Goal: Task Accomplishment & Management: Manage account settings

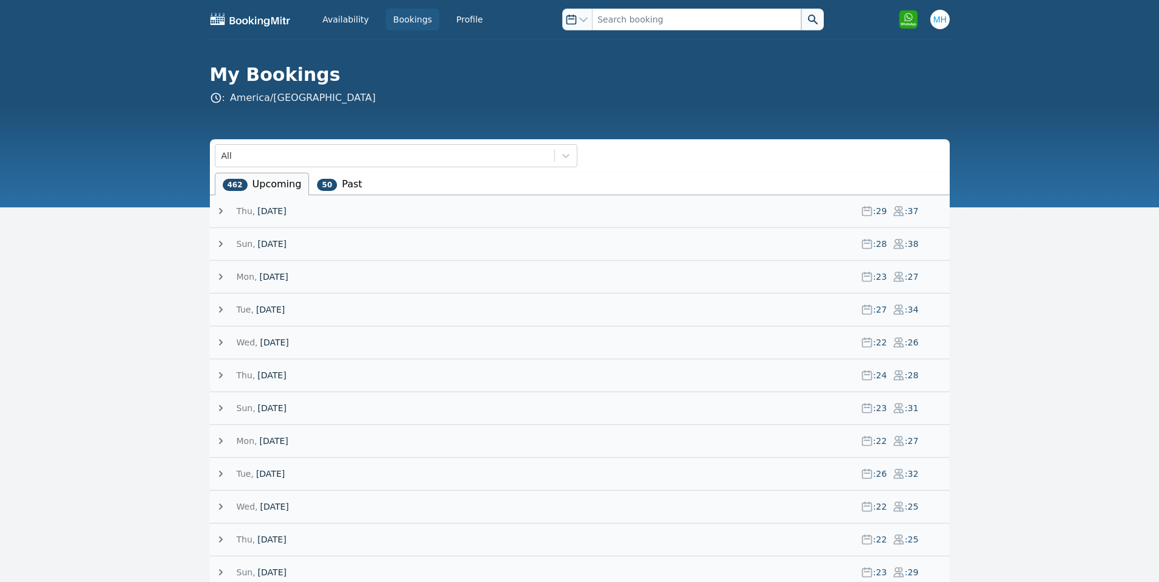
click at [243, 205] on span "Thu," at bounding box center [246, 211] width 19 height 12
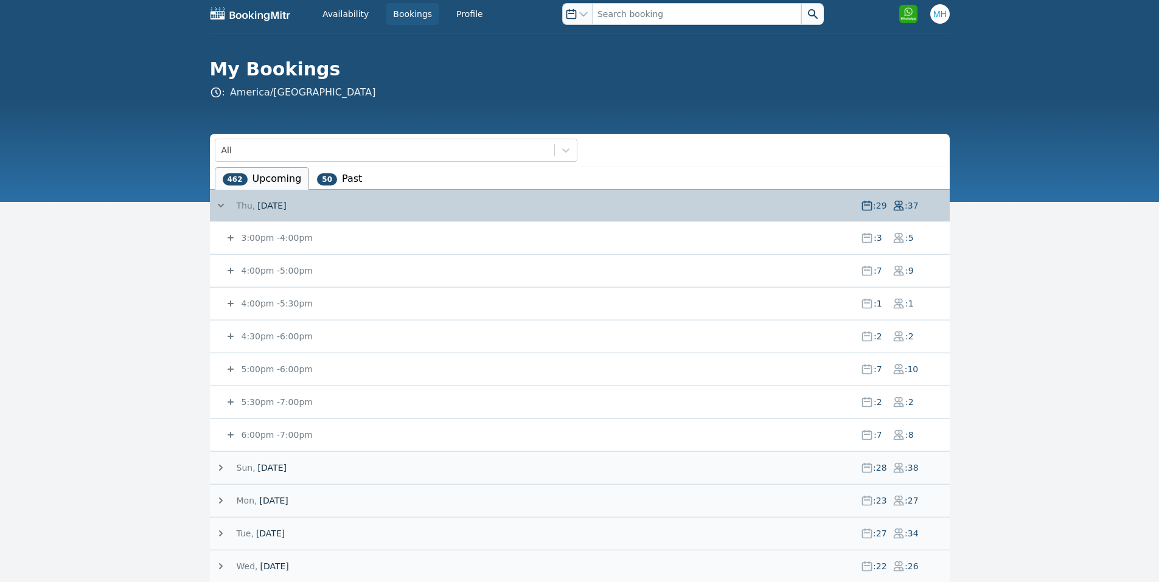
click at [275, 201] on span "[DATE]" at bounding box center [271, 206] width 29 height 12
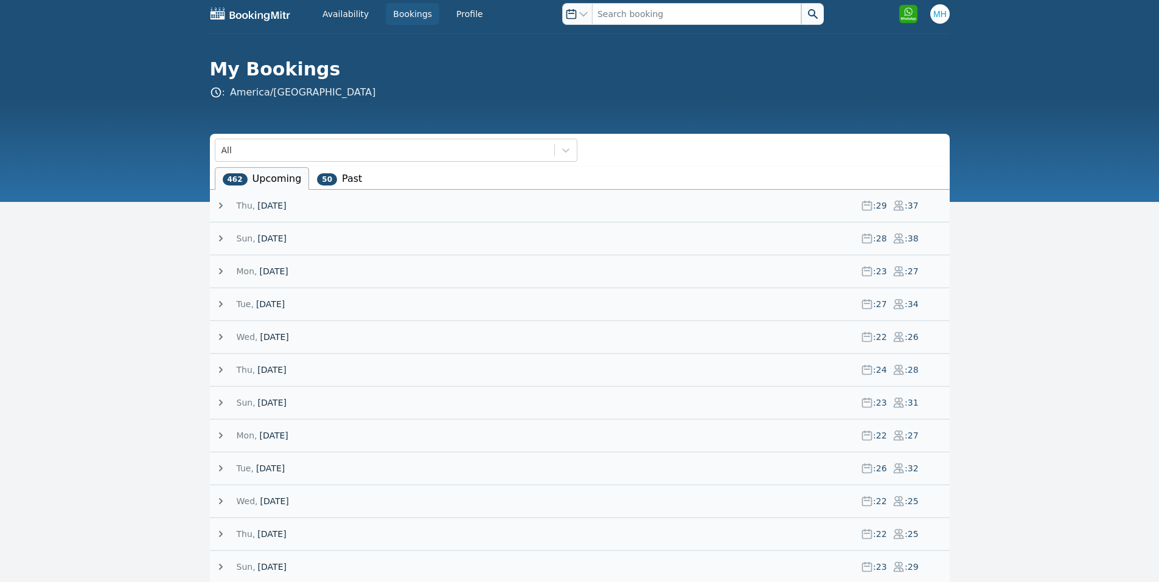
click at [262, 210] on span "[DATE]" at bounding box center [271, 206] width 29 height 12
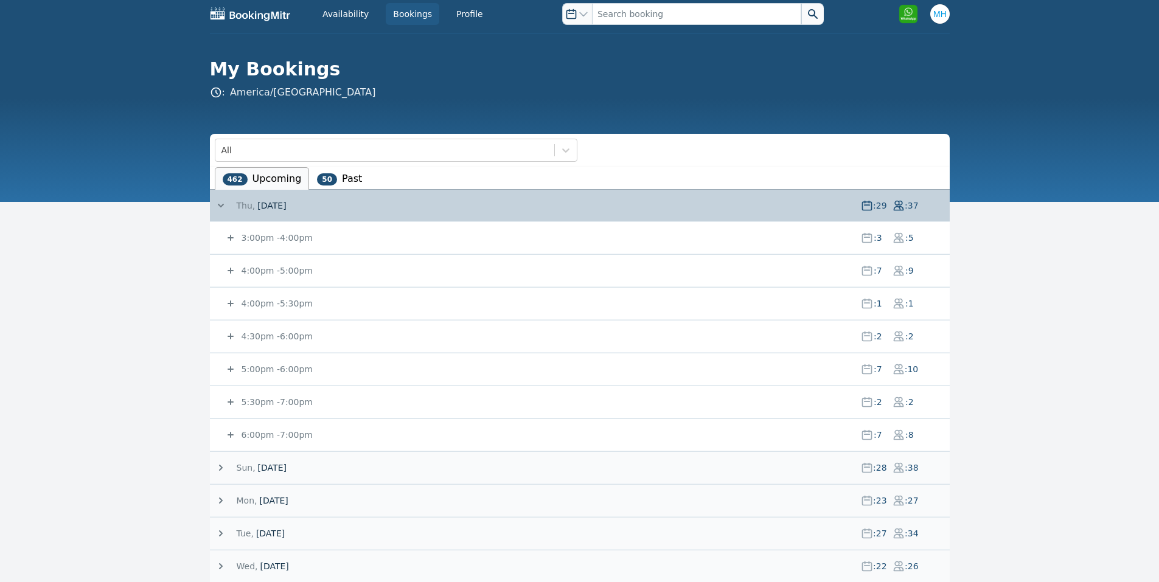
click at [262, 210] on span "[DATE]" at bounding box center [271, 206] width 29 height 12
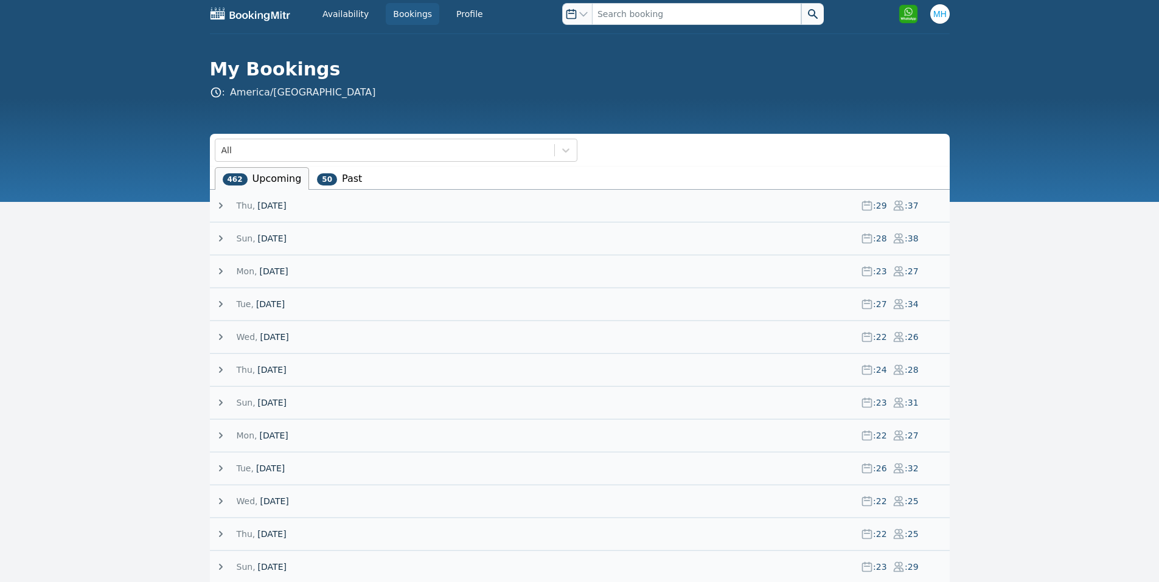
click at [276, 206] on span "[DATE]" at bounding box center [271, 206] width 29 height 12
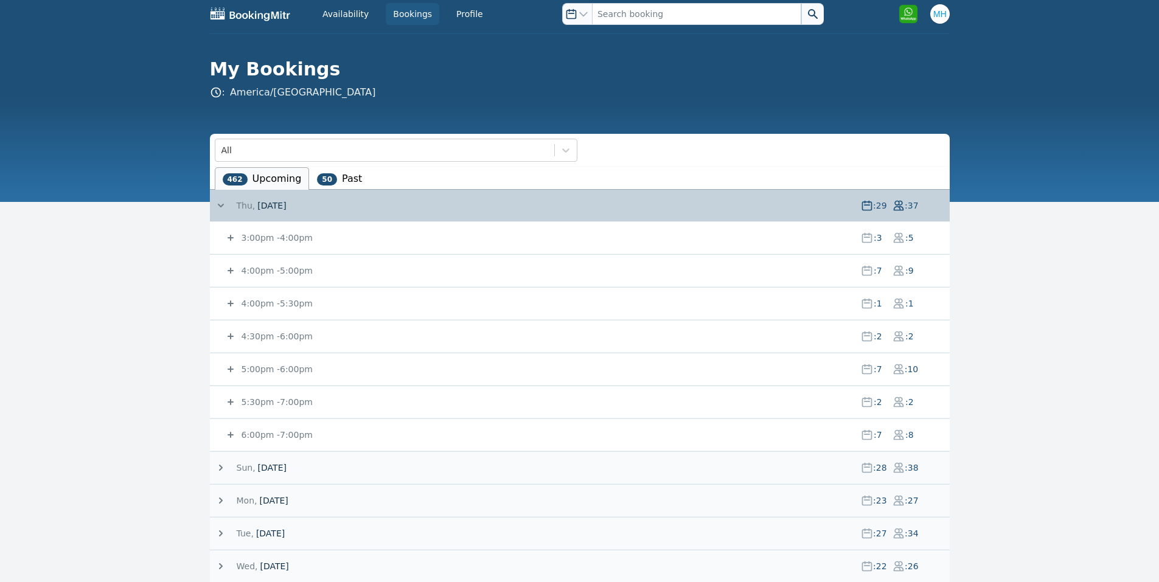
click at [894, 374] on icon at bounding box center [898, 369] width 9 height 9
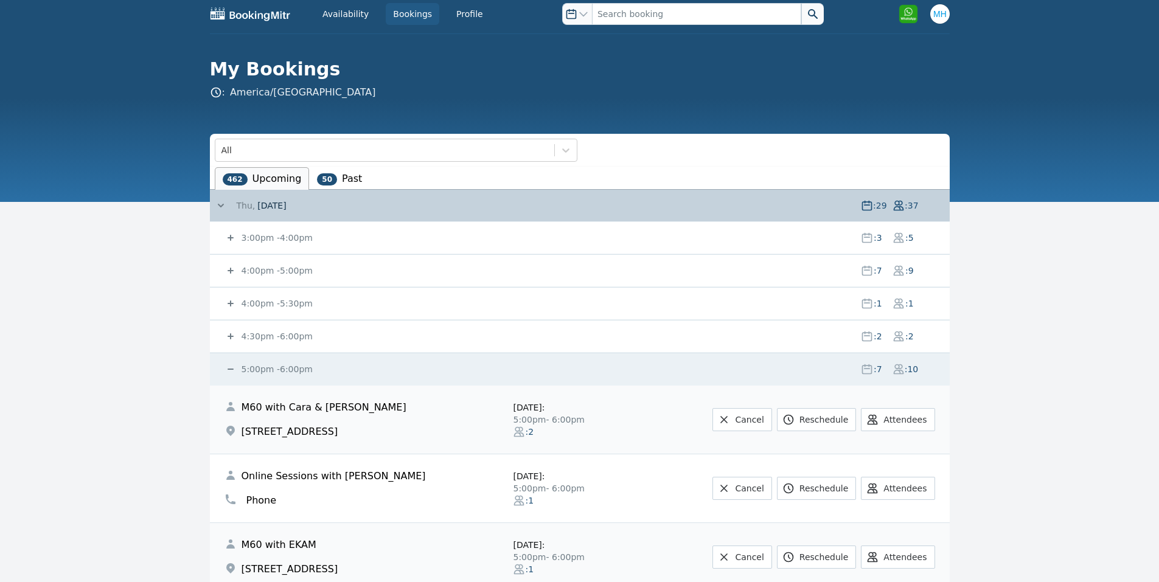
click at [894, 374] on icon at bounding box center [898, 369] width 9 height 9
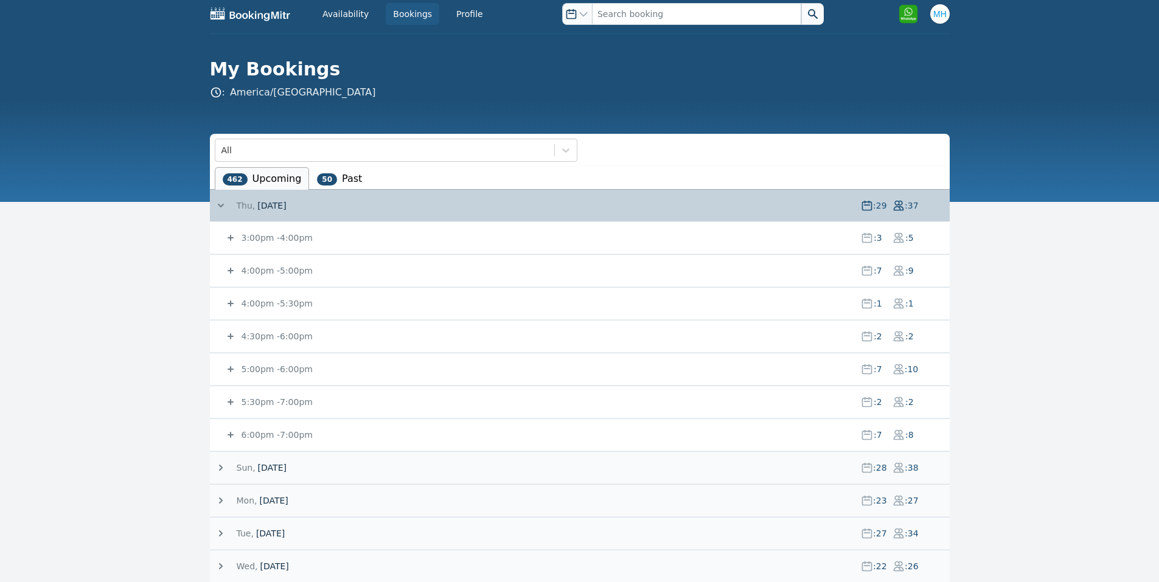
click at [282, 372] on small "5:00pm - 6:00pm" at bounding box center [276, 369] width 74 height 10
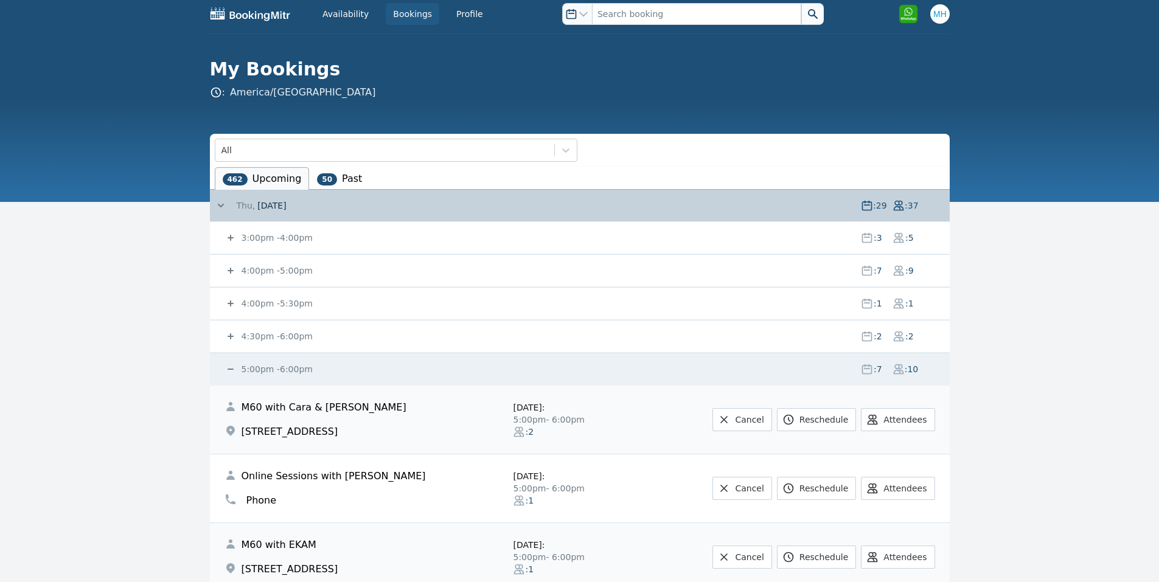
click at [296, 366] on small "5:00pm - 6:00pm" at bounding box center [276, 369] width 74 height 10
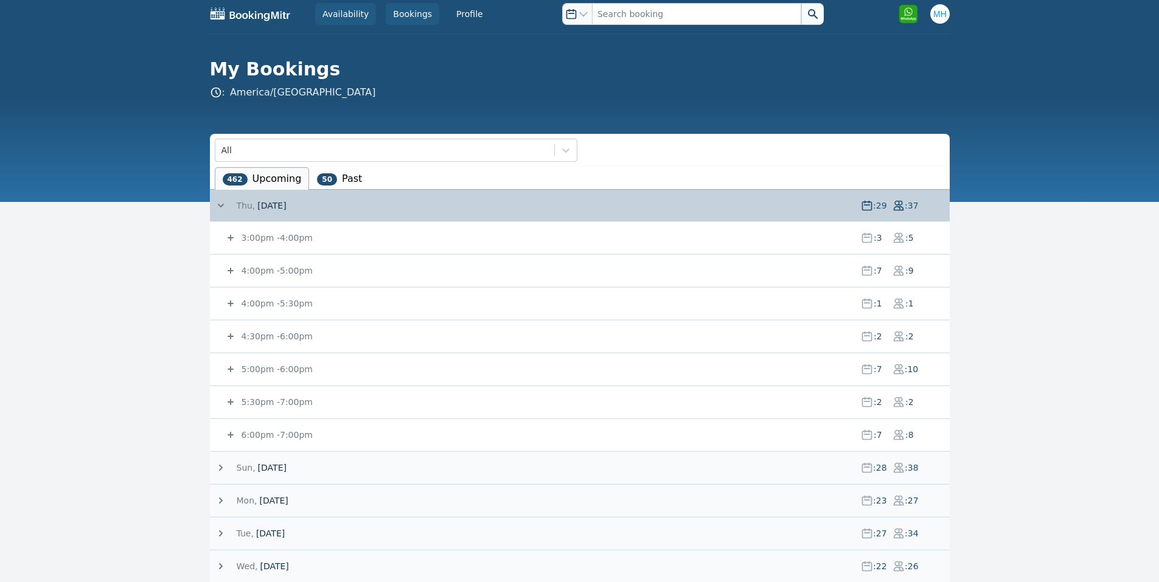
click at [350, 15] on link "Availability" at bounding box center [345, 14] width 61 height 22
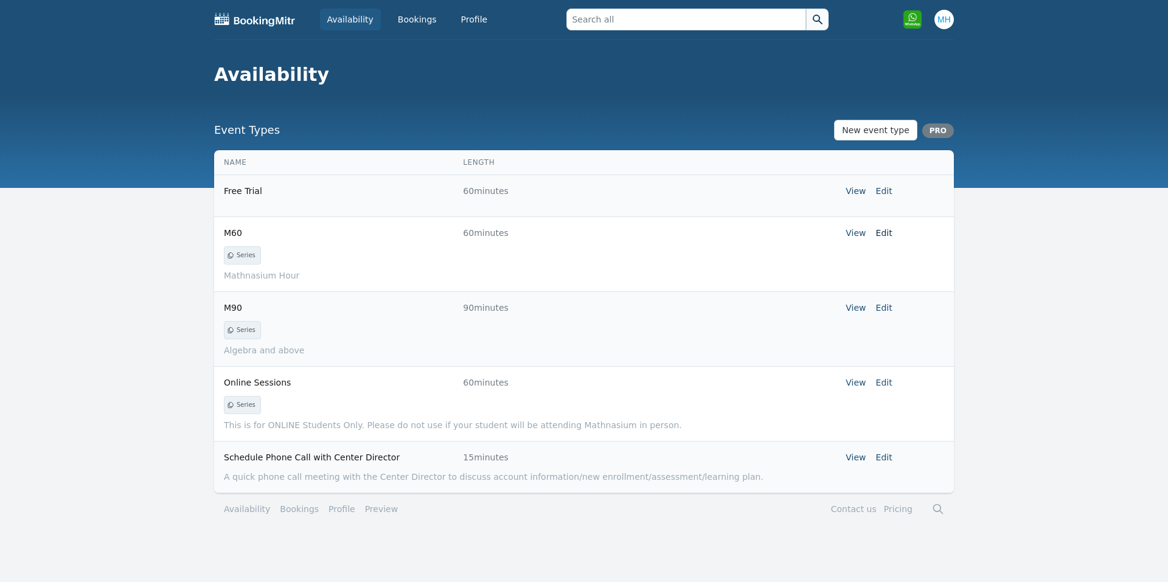
click at [891, 233] on link "Edit" at bounding box center [884, 233] width 16 height 10
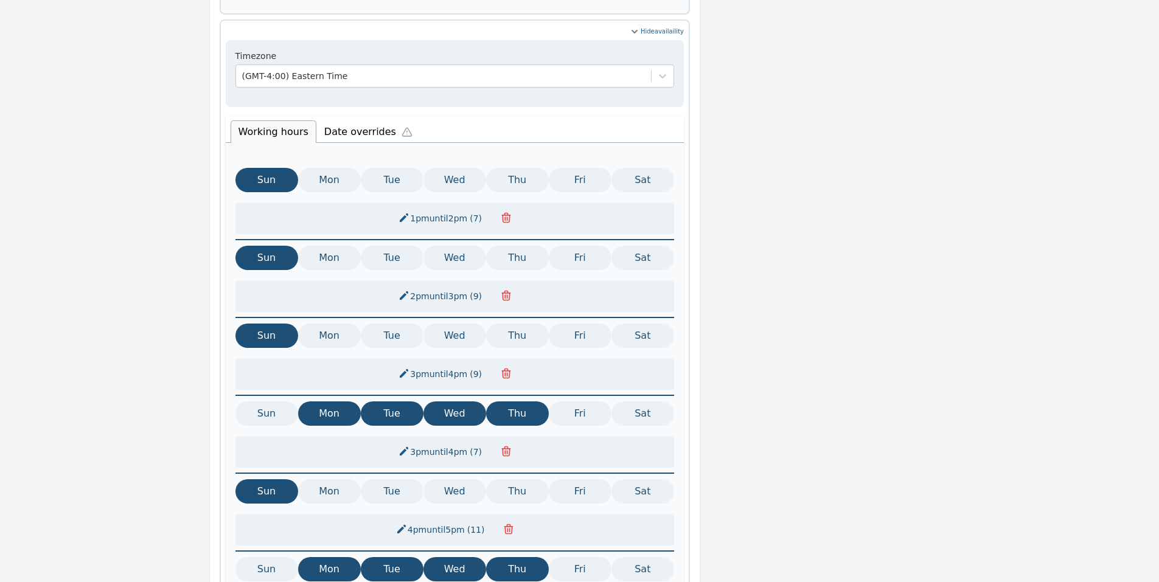
scroll to position [487, 0]
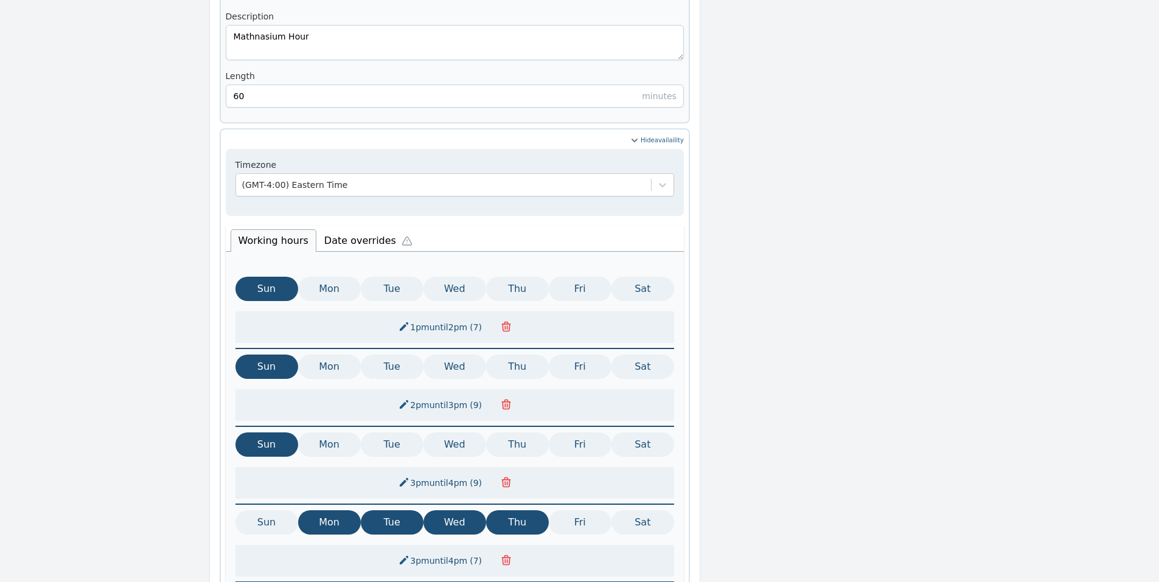
click at [368, 226] on li "Date overrides" at bounding box center [371, 239] width 110 height 26
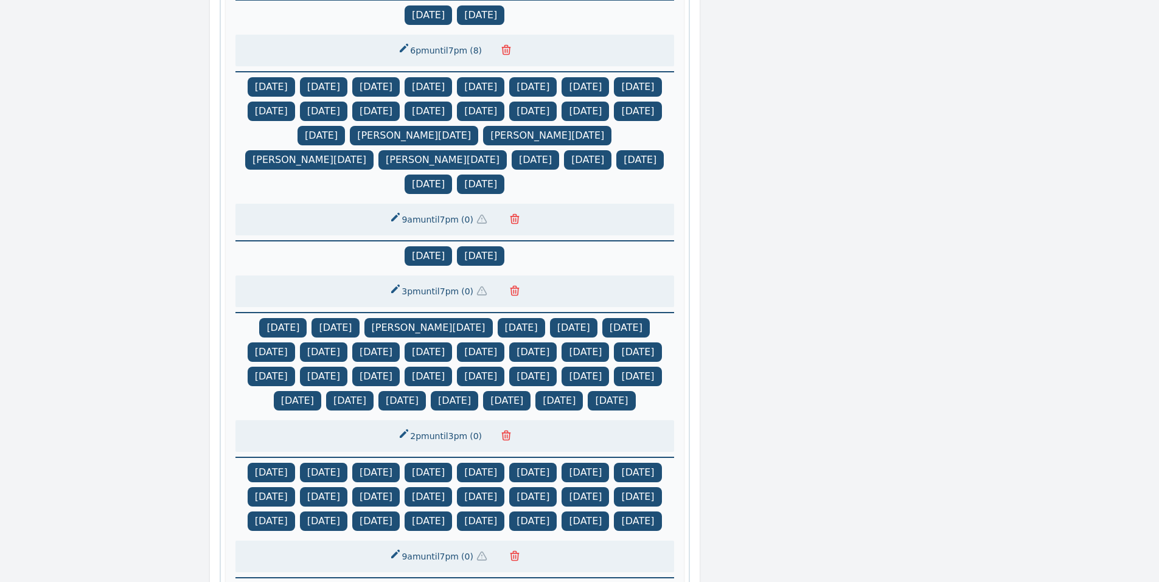
scroll to position [974, 0]
click at [478, 280] on button "3pm until 7pm ( 0 )" at bounding box center [441, 291] width 118 height 22
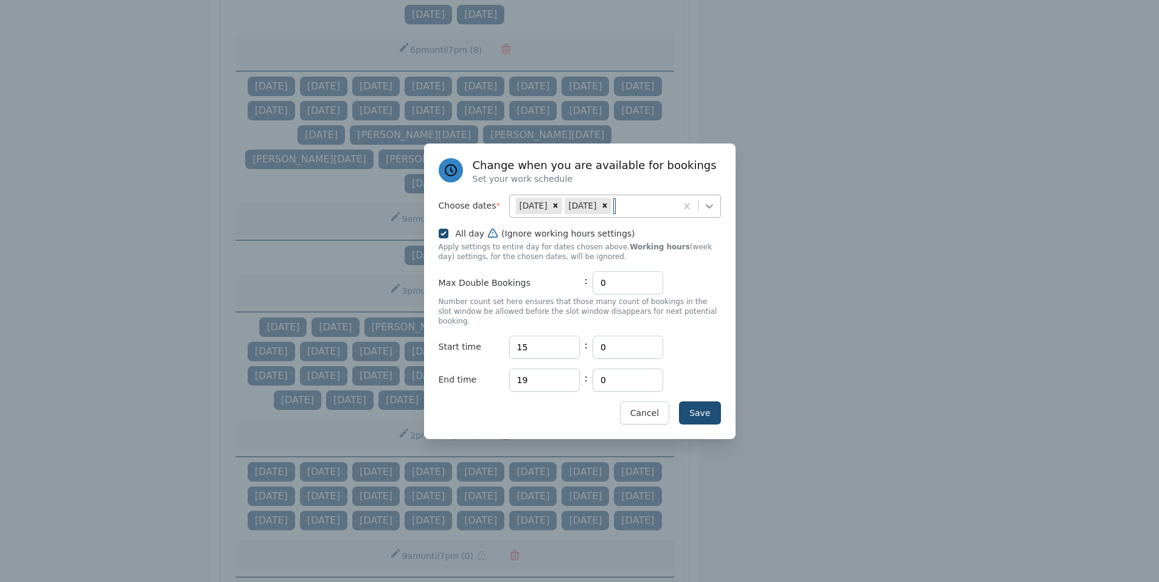
click at [711, 212] on icon at bounding box center [709, 206] width 12 height 12
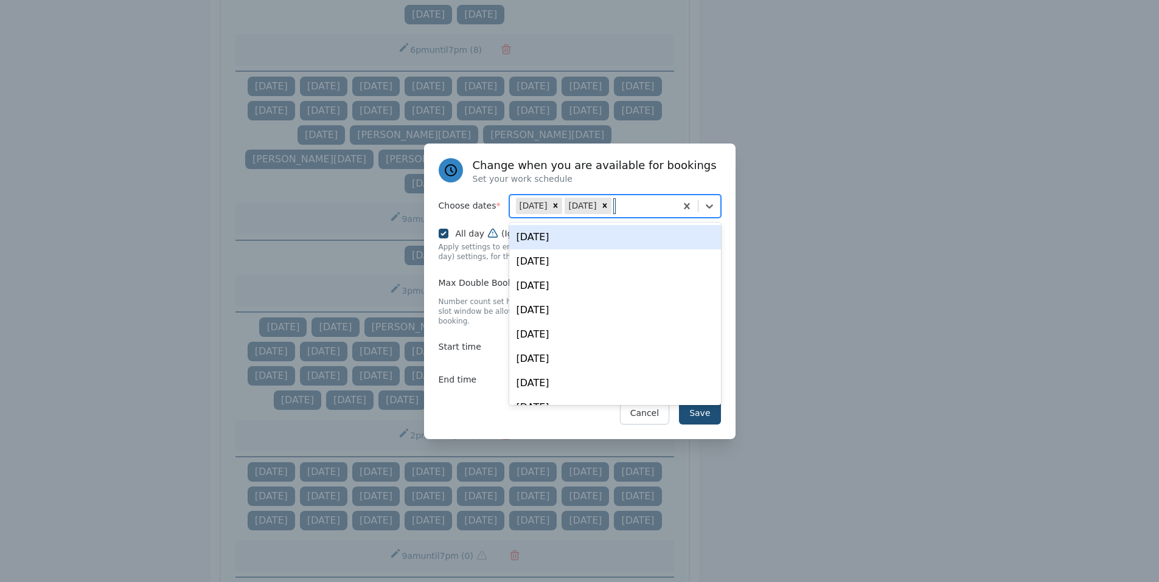
click at [593, 242] on div "[DATE]" at bounding box center [615, 237] width 212 height 24
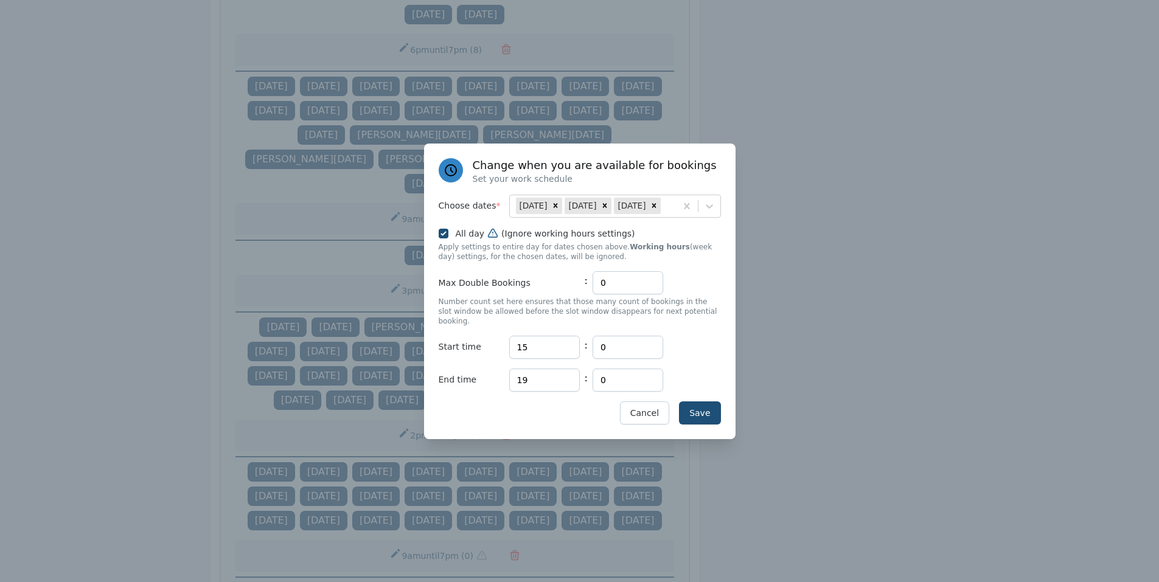
click at [804, 375] on div at bounding box center [579, 291] width 1159 height 582
click at [707, 405] on button "Save" at bounding box center [699, 413] width 41 height 23
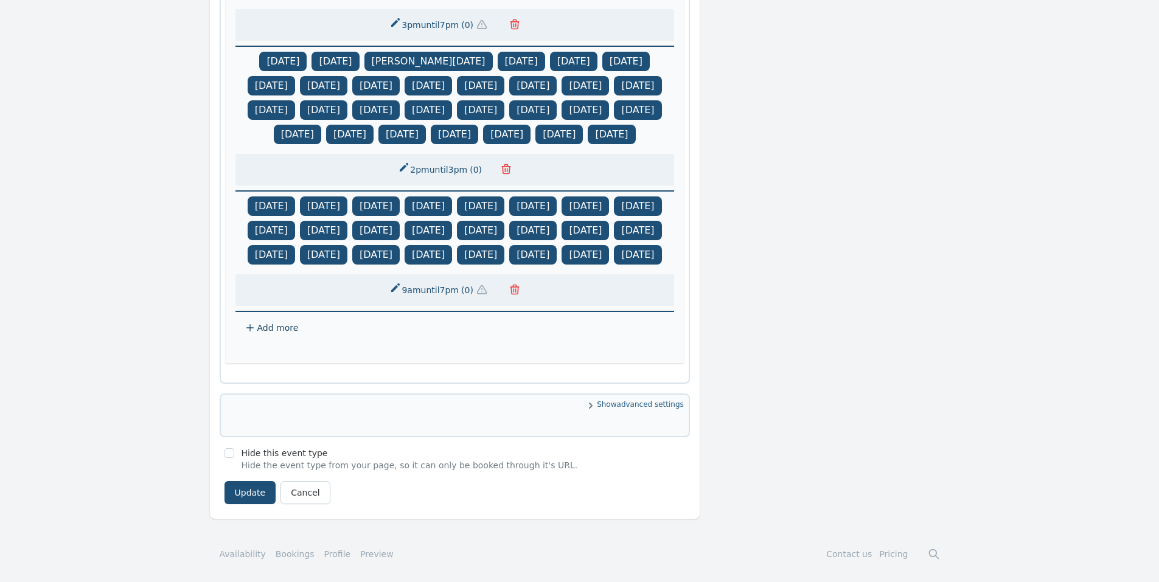
scroll to position [1268, 0]
click at [249, 499] on button "Update" at bounding box center [251, 492] width 52 height 23
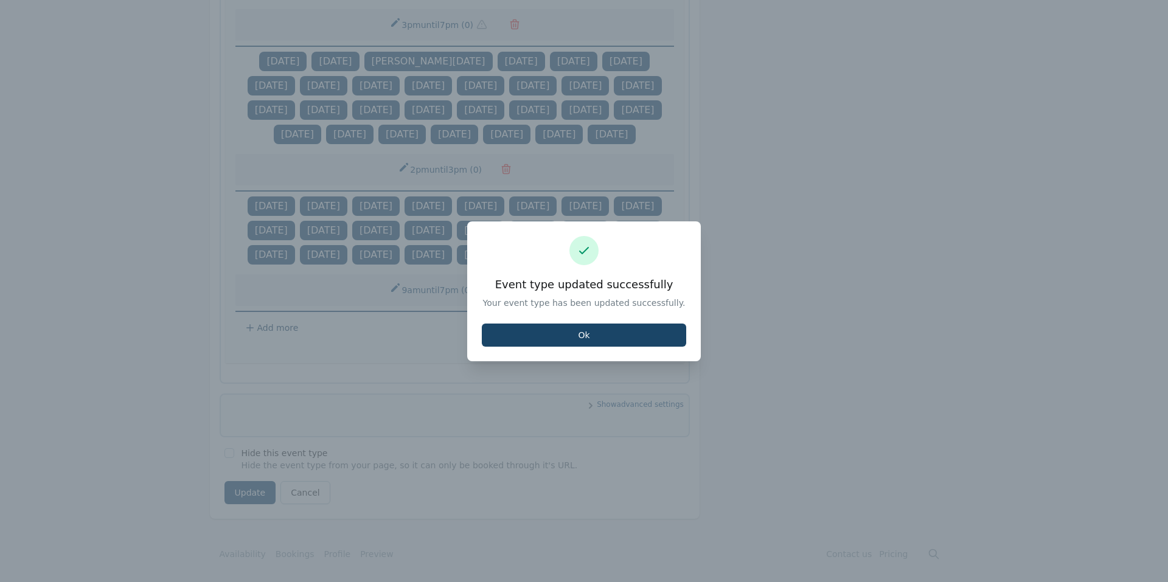
click at [609, 337] on button "Ok" at bounding box center [584, 335] width 204 height 23
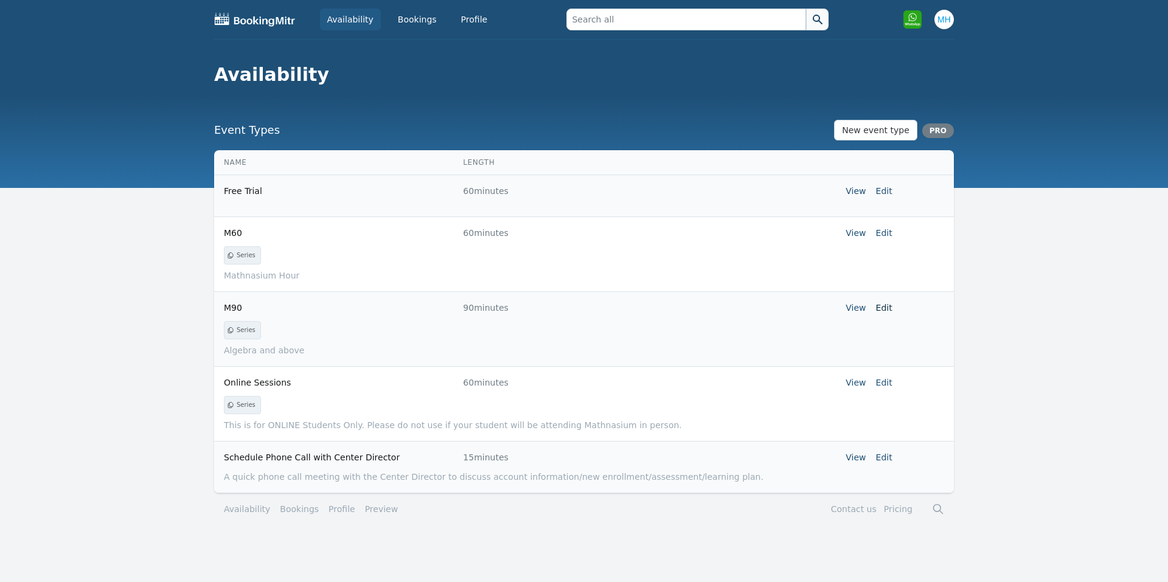
click at [880, 307] on link "Edit" at bounding box center [884, 308] width 16 height 10
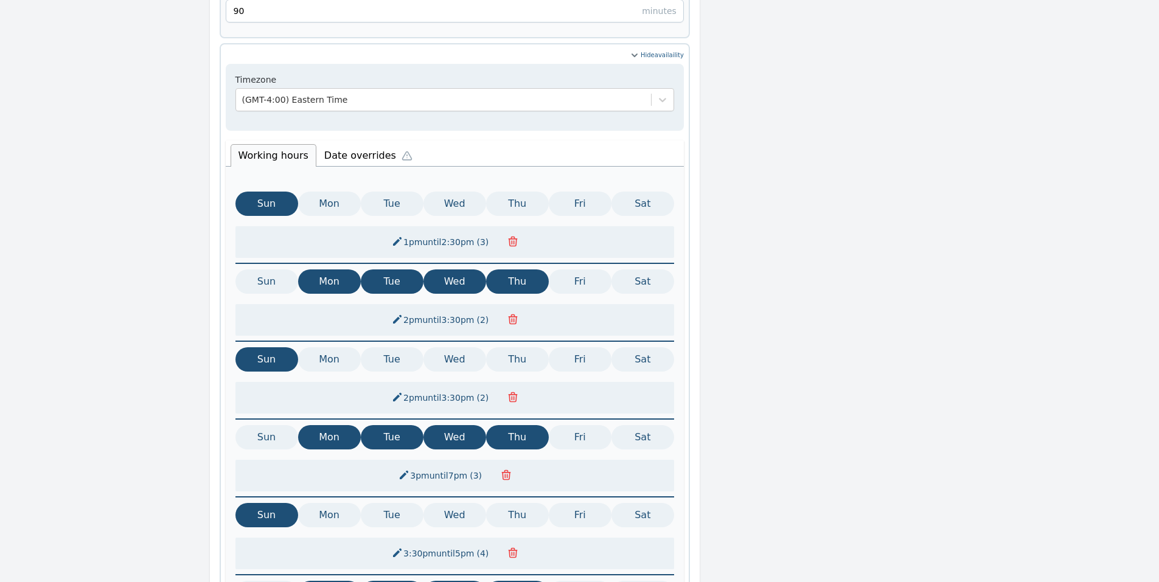
scroll to position [484, 0]
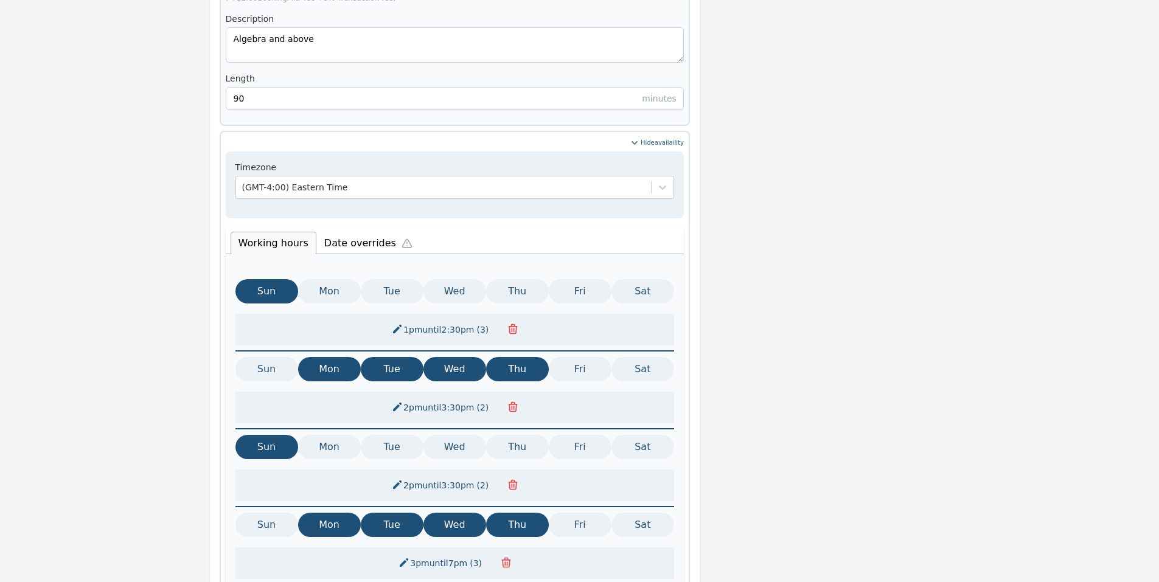
click at [346, 229] on li "Date overrides" at bounding box center [371, 242] width 110 height 26
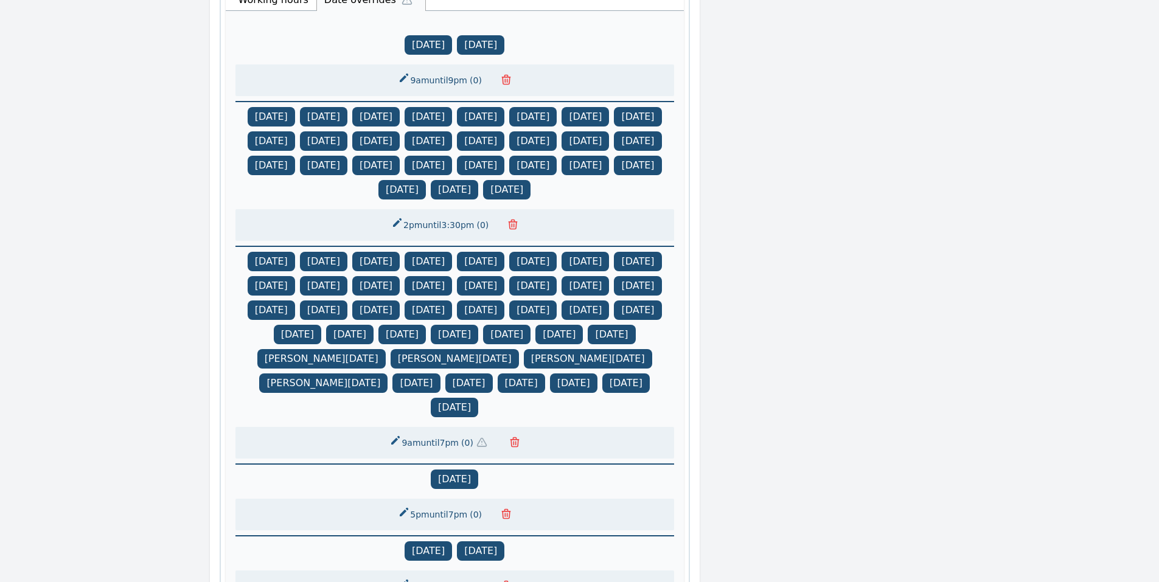
scroll to position [971, 0]
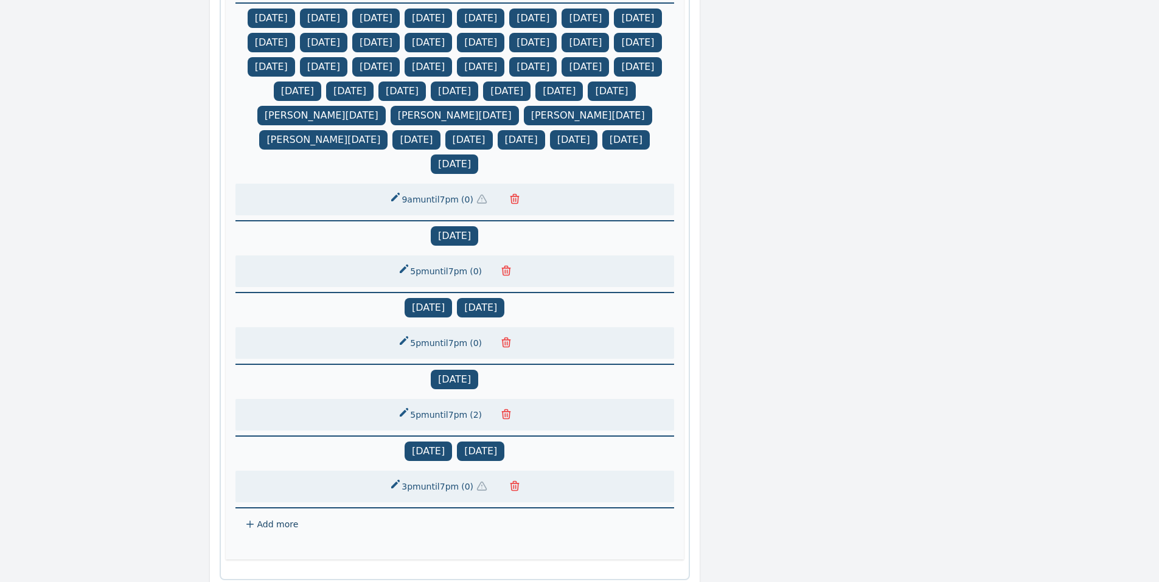
click at [507, 274] on icon "button" at bounding box center [506, 271] width 12 height 12
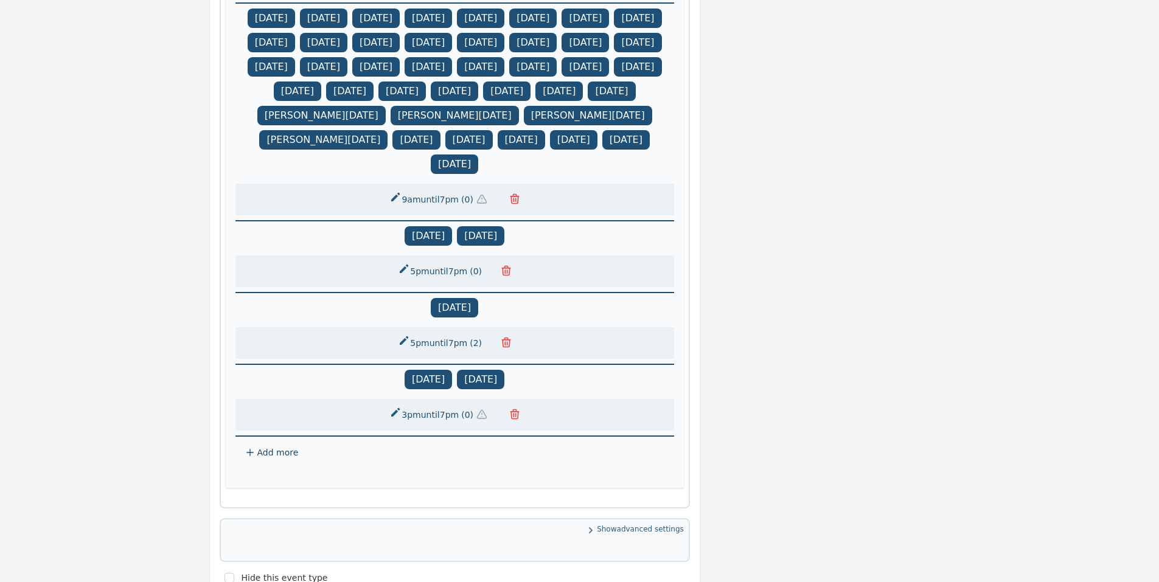
click at [462, 420] on span "( 0 )" at bounding box center [467, 415] width 17 height 12
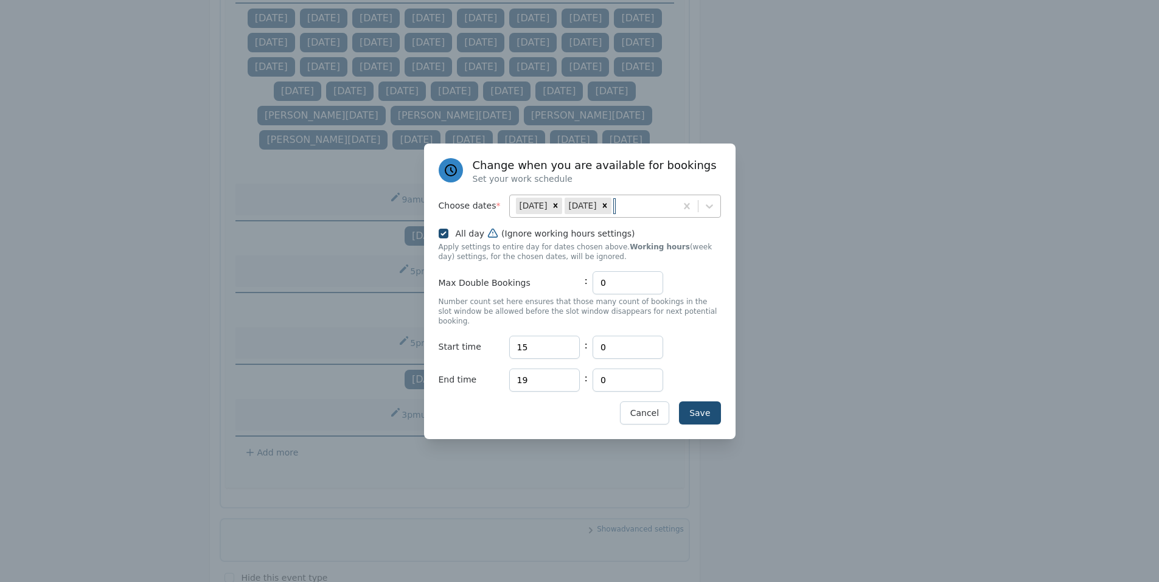
click at [655, 217] on div "Aug [DATE]" at bounding box center [593, 206] width 166 height 22
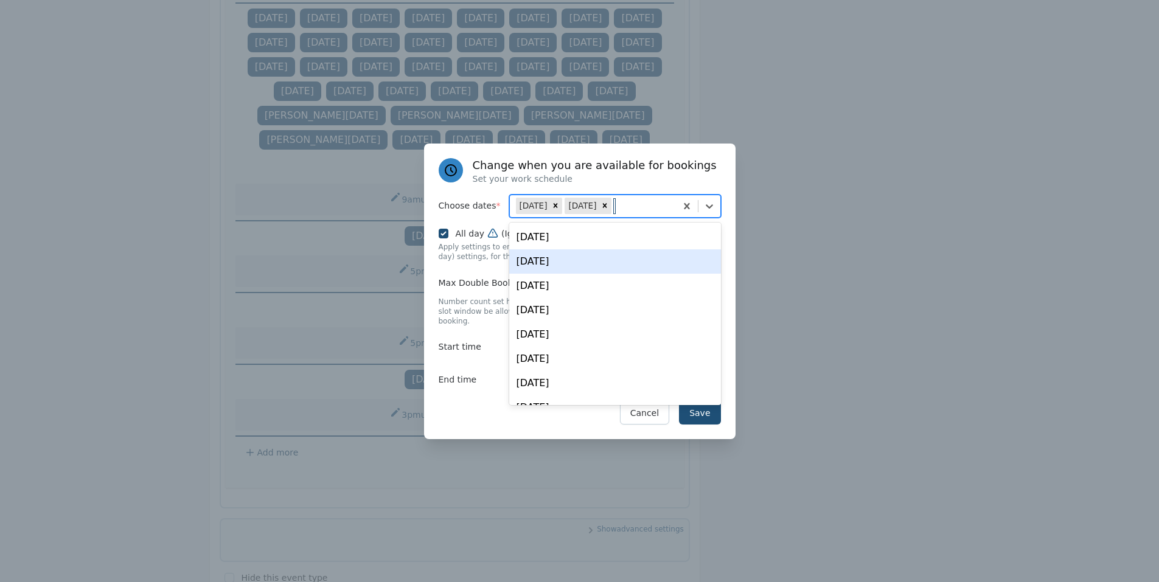
click at [614, 267] on div "[DATE]" at bounding box center [615, 261] width 212 height 24
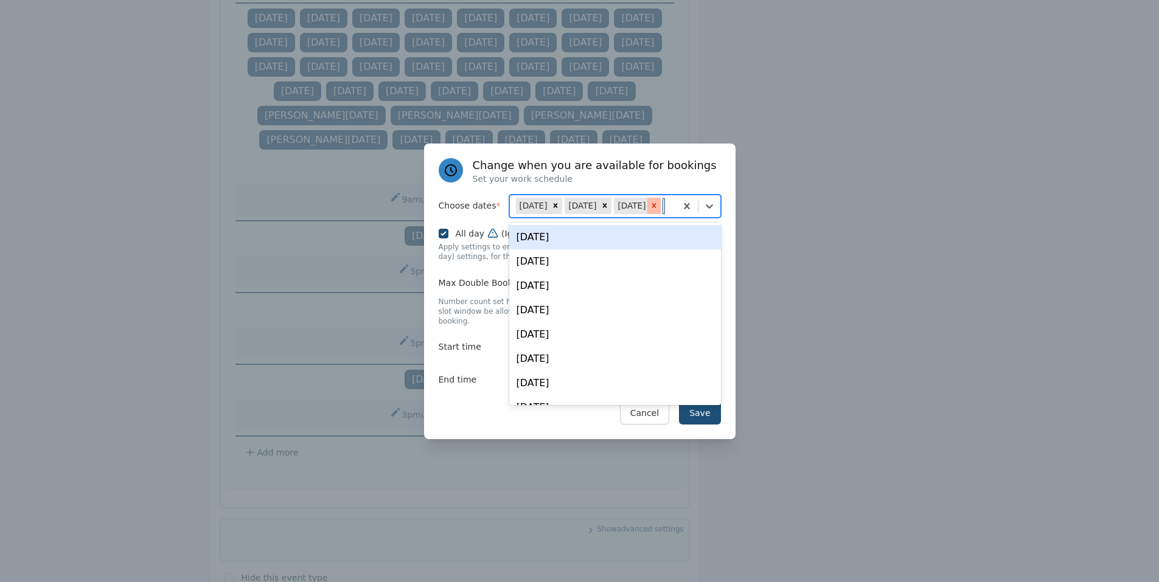
click at [650, 210] on icon at bounding box center [654, 205] width 9 height 9
click at [594, 240] on div "[DATE]" at bounding box center [615, 237] width 212 height 24
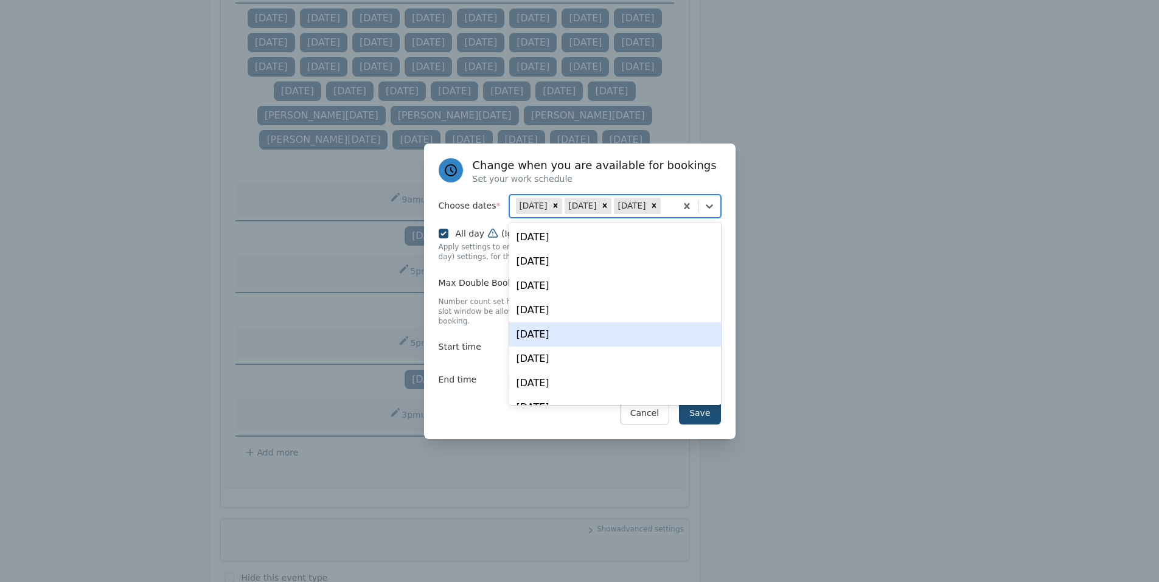
click at [442, 405] on div "Save Cancel" at bounding box center [580, 413] width 282 height 23
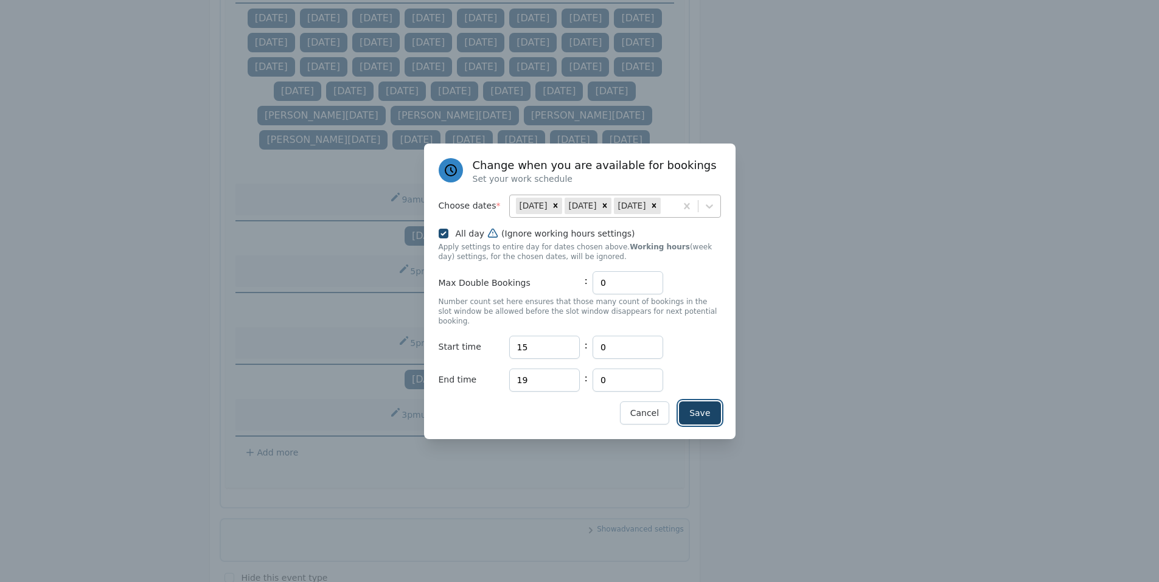
click at [706, 405] on button "Save" at bounding box center [699, 413] width 41 height 23
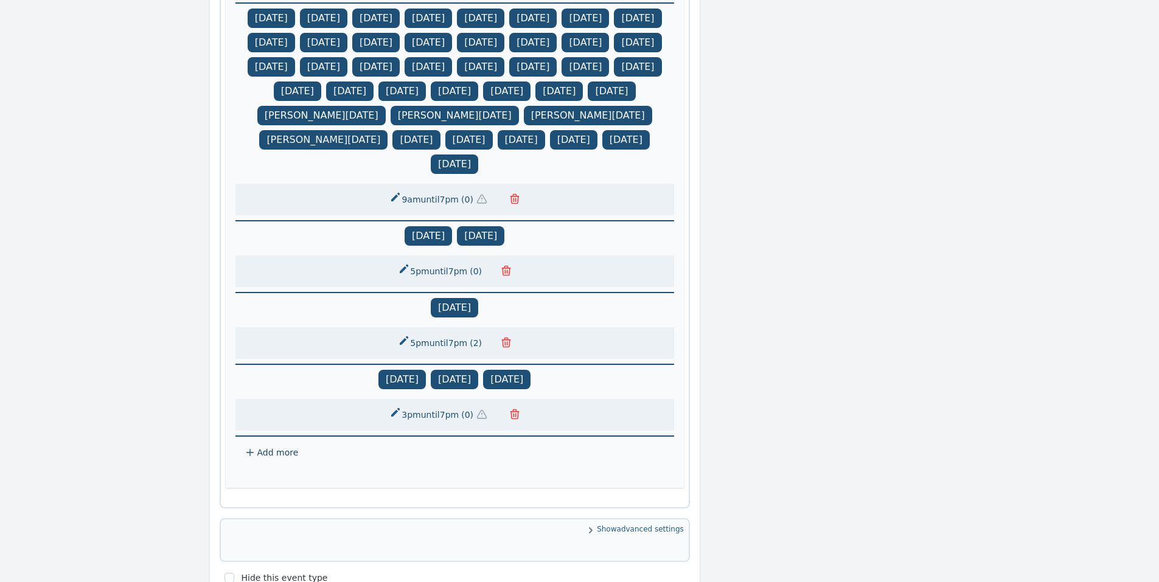
scroll to position [1100, 0]
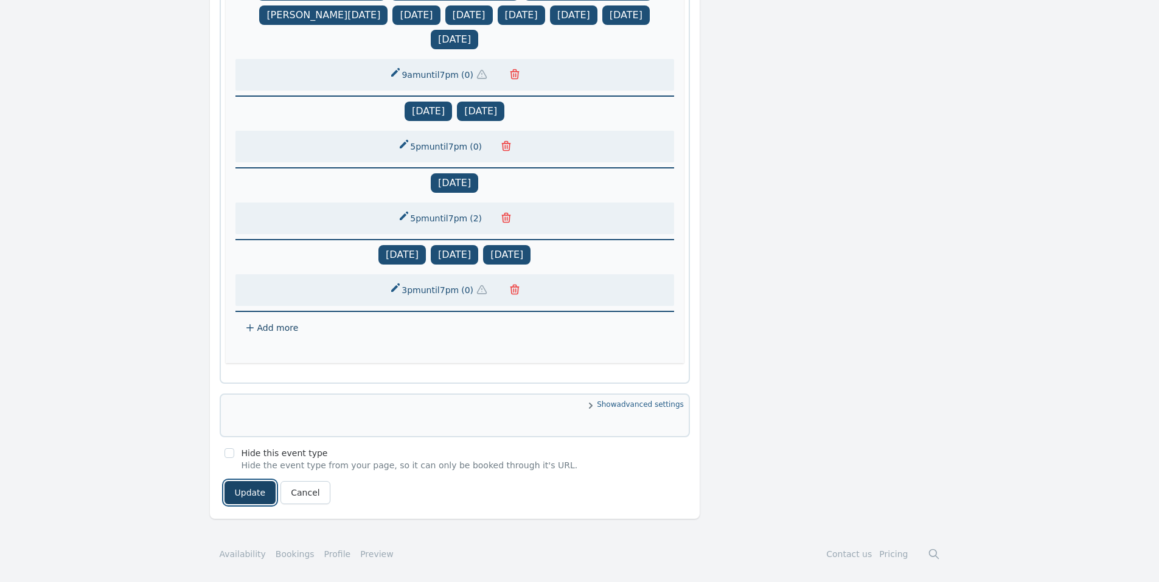
click at [243, 484] on button "Update" at bounding box center [251, 492] width 52 height 23
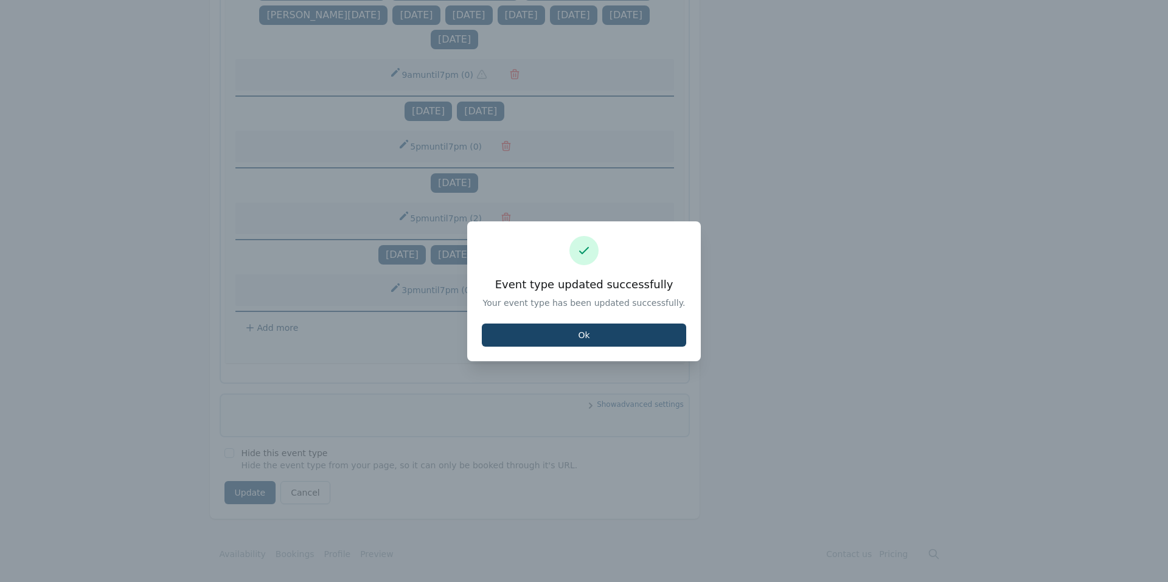
drag, startPoint x: 619, startPoint y: 348, endPoint x: 615, endPoint y: 340, distance: 9.3
click at [618, 346] on div "Event type updated successfully Your event type has been updated successfully. …" at bounding box center [584, 291] width 234 height 140
click at [614, 338] on button "Ok" at bounding box center [584, 335] width 204 height 23
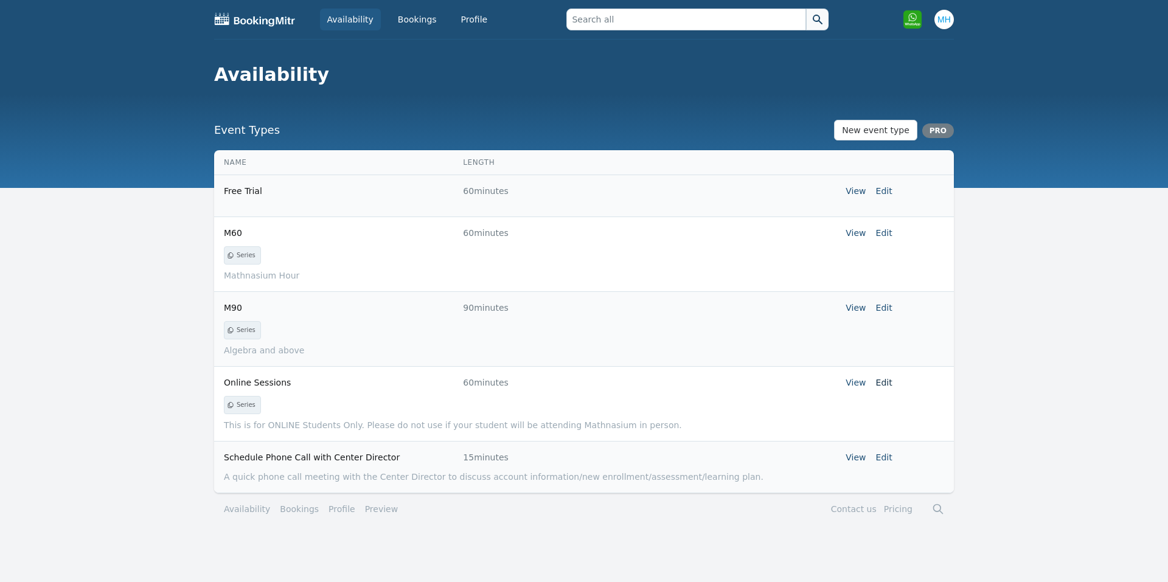
click at [884, 382] on link "Edit" at bounding box center [884, 383] width 16 height 10
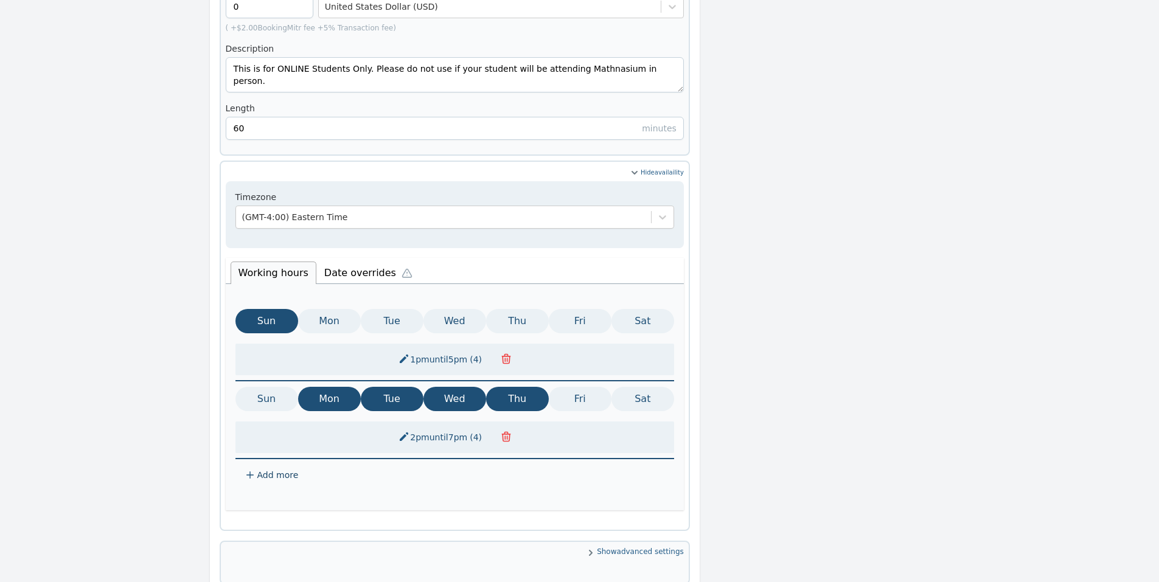
scroll to position [582, 0]
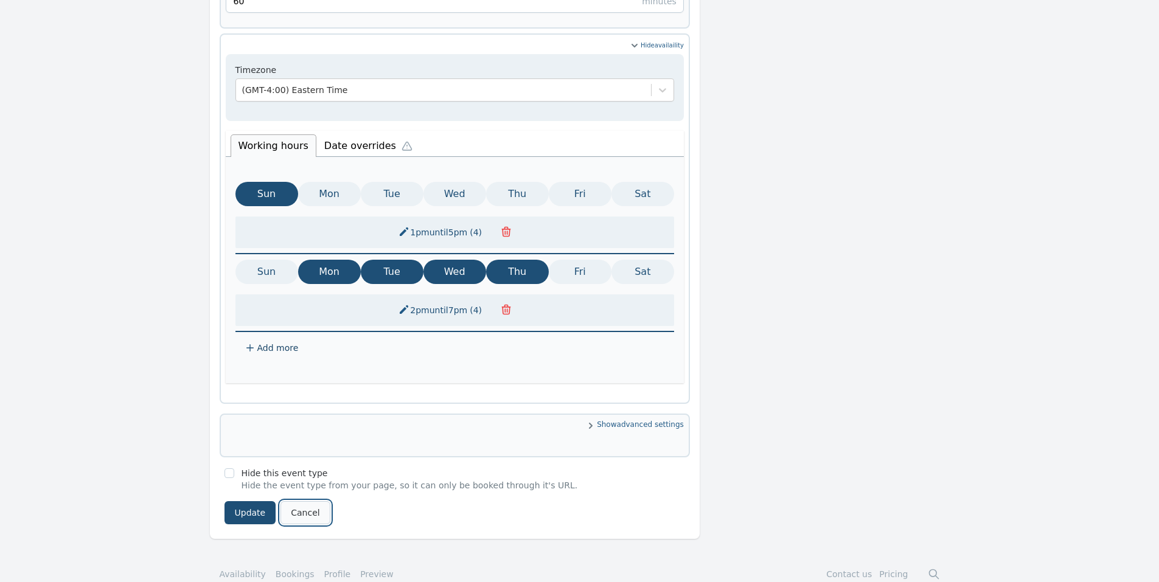
click at [299, 501] on link "Cancel" at bounding box center [305, 512] width 49 height 23
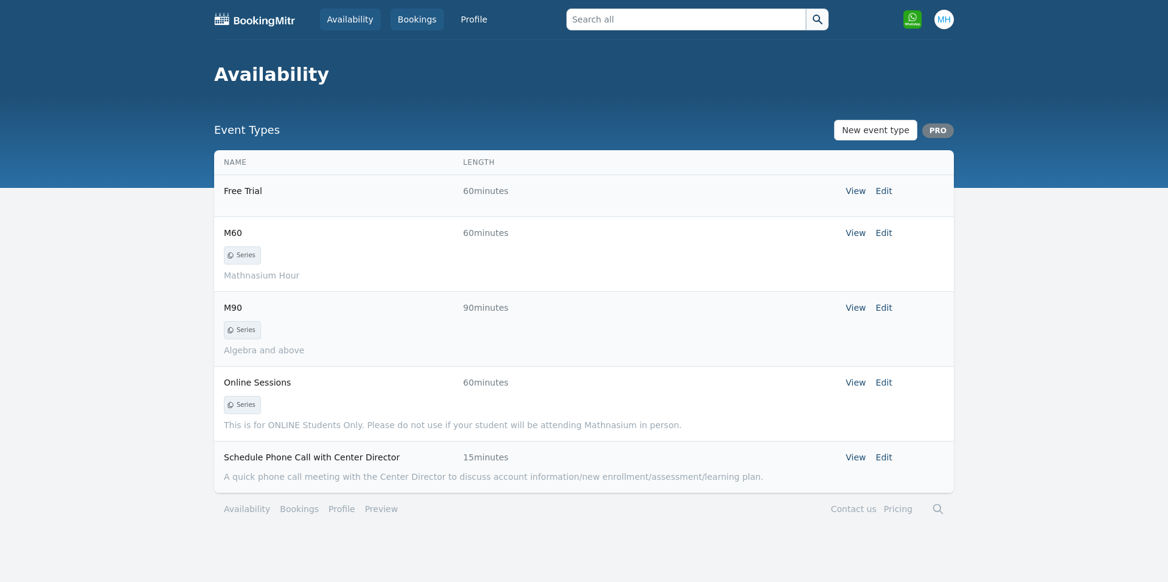
click at [423, 17] on link "Bookings" at bounding box center [418, 20] width 54 height 22
click at [428, 21] on link "Bookings" at bounding box center [418, 20] width 54 height 22
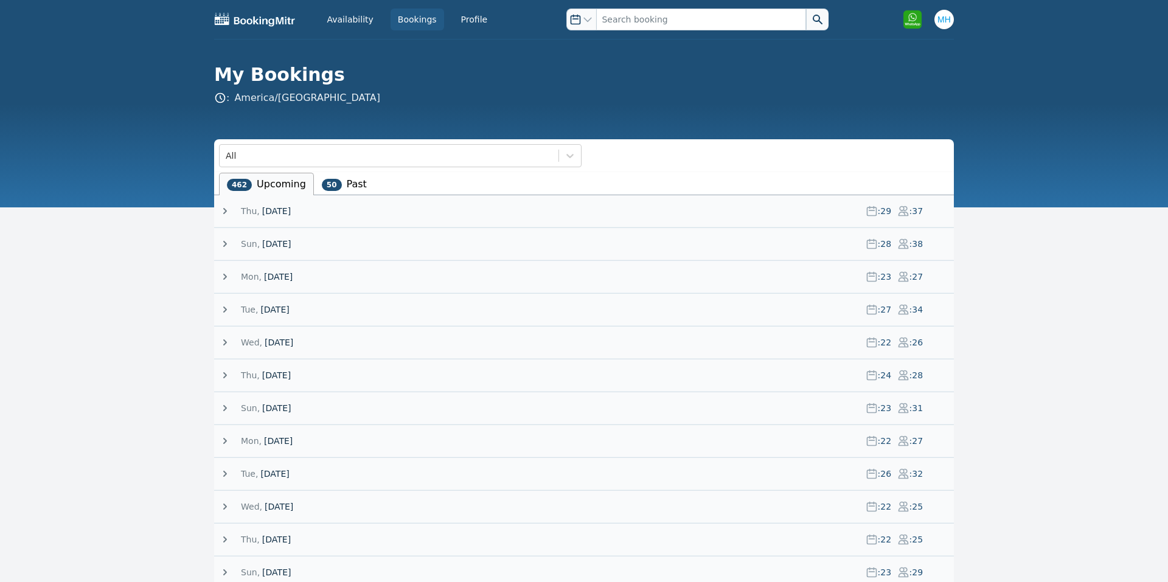
click at [291, 208] on span "[DATE]" at bounding box center [276, 211] width 29 height 12
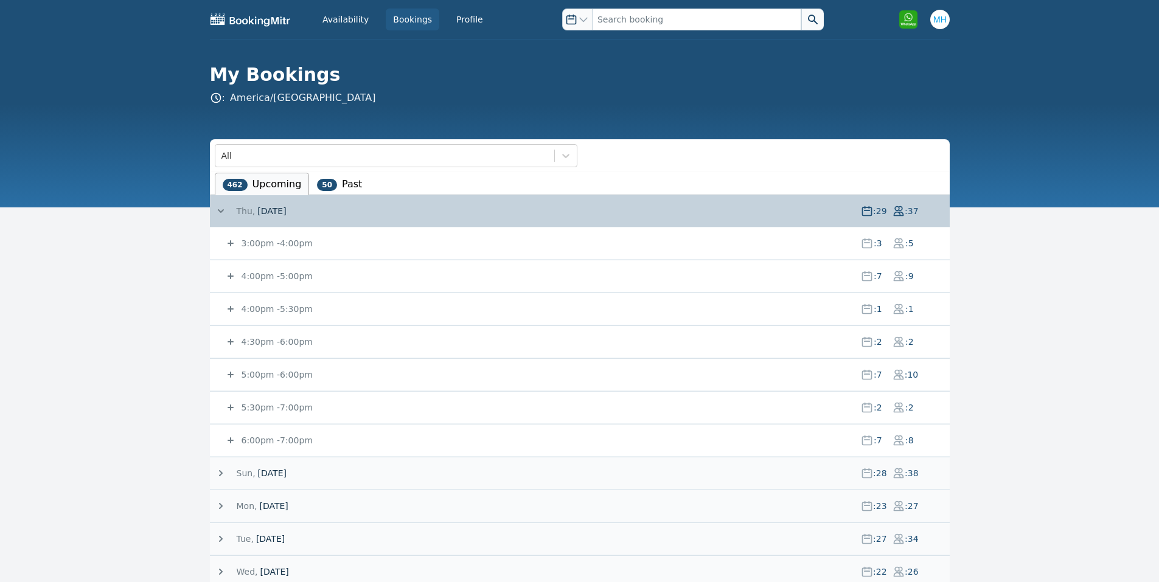
click at [284, 245] on small "3:00pm - 4:00pm" at bounding box center [276, 244] width 74 height 10
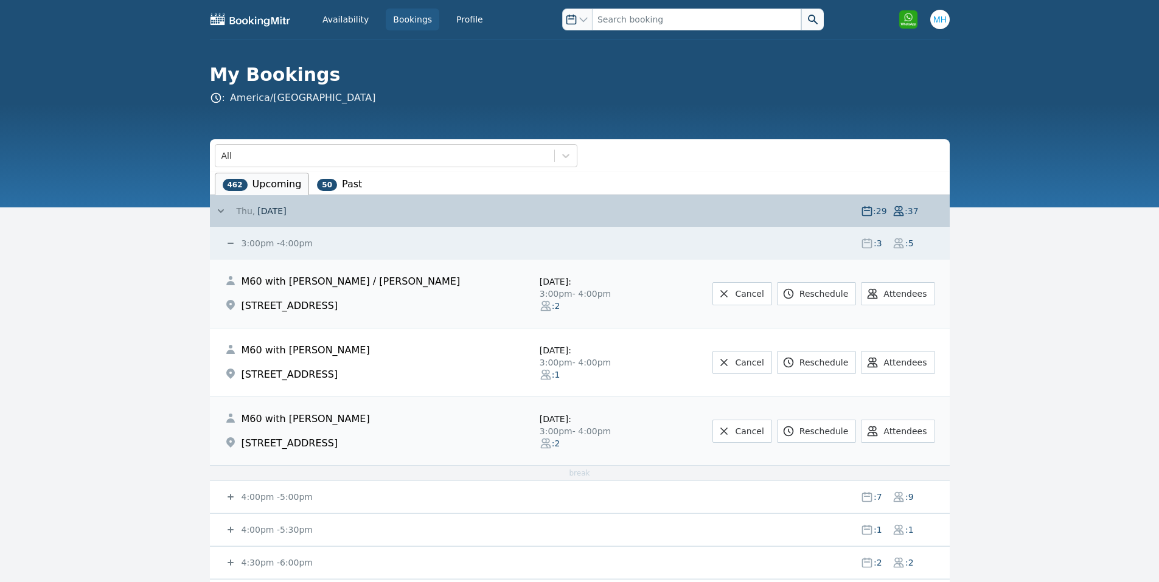
click at [265, 243] on small "3:00pm - 4:00pm" at bounding box center [276, 244] width 74 height 10
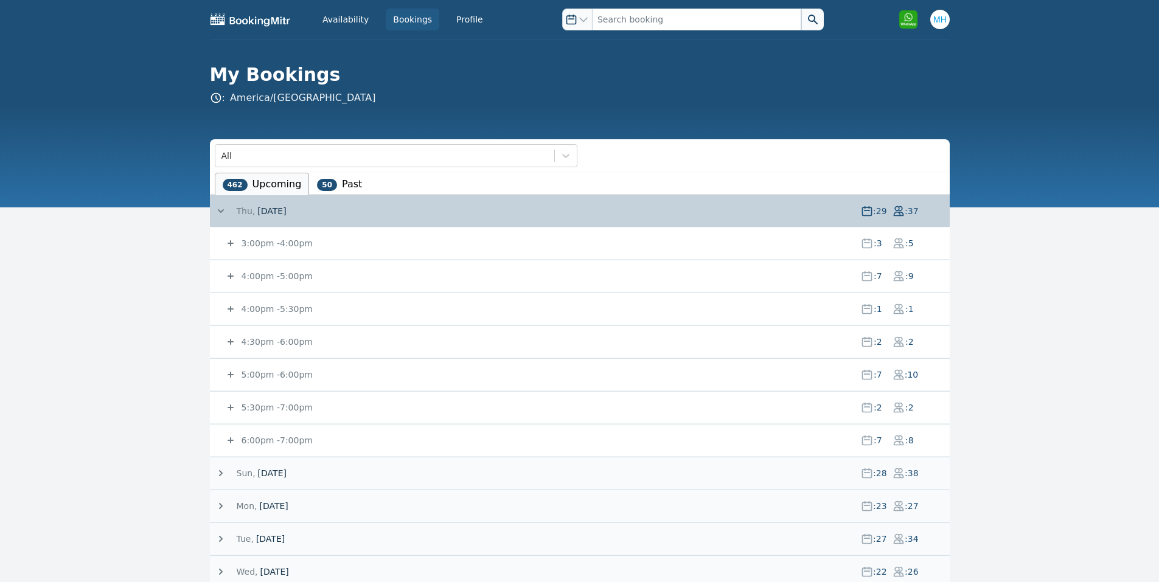
click at [279, 275] on small "4:00pm - 5:00pm" at bounding box center [276, 276] width 74 height 10
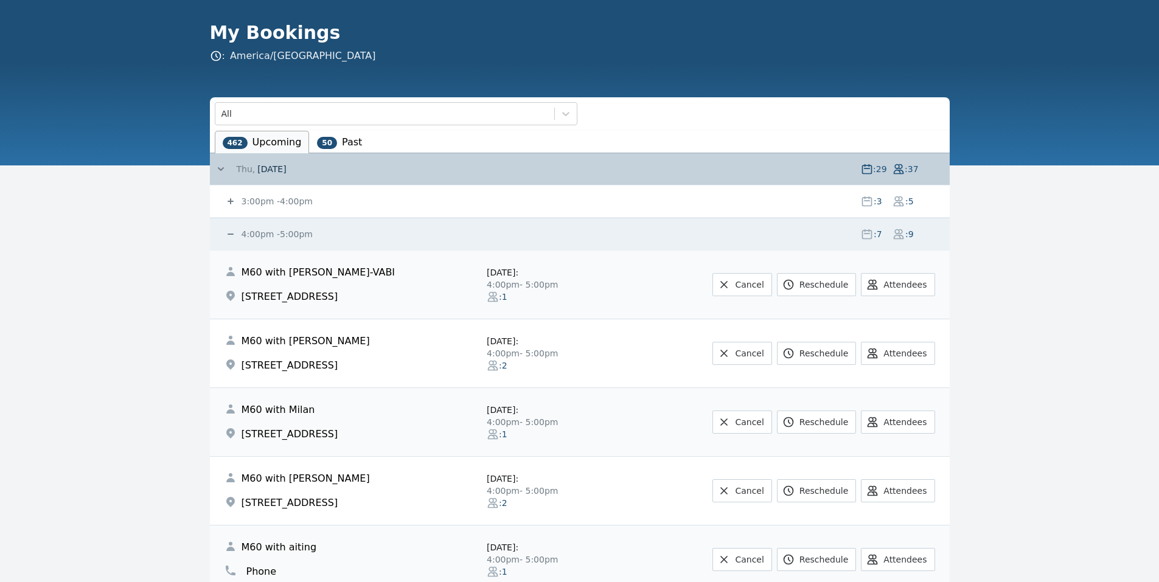
scroll to position [243, 0]
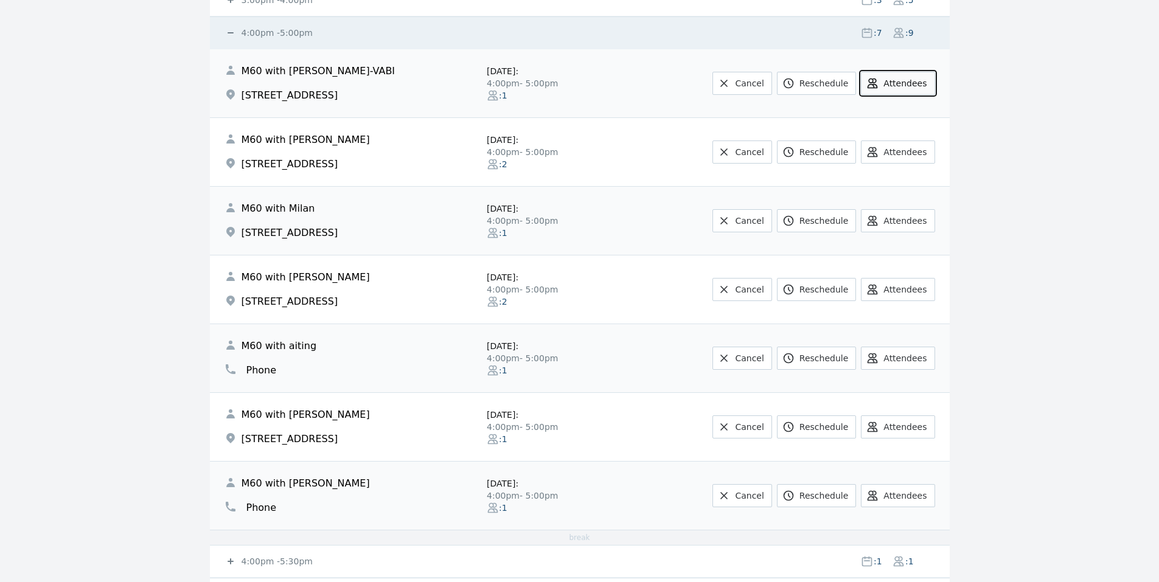
click at [893, 89] on button "Attendees" at bounding box center [898, 83] width 74 height 23
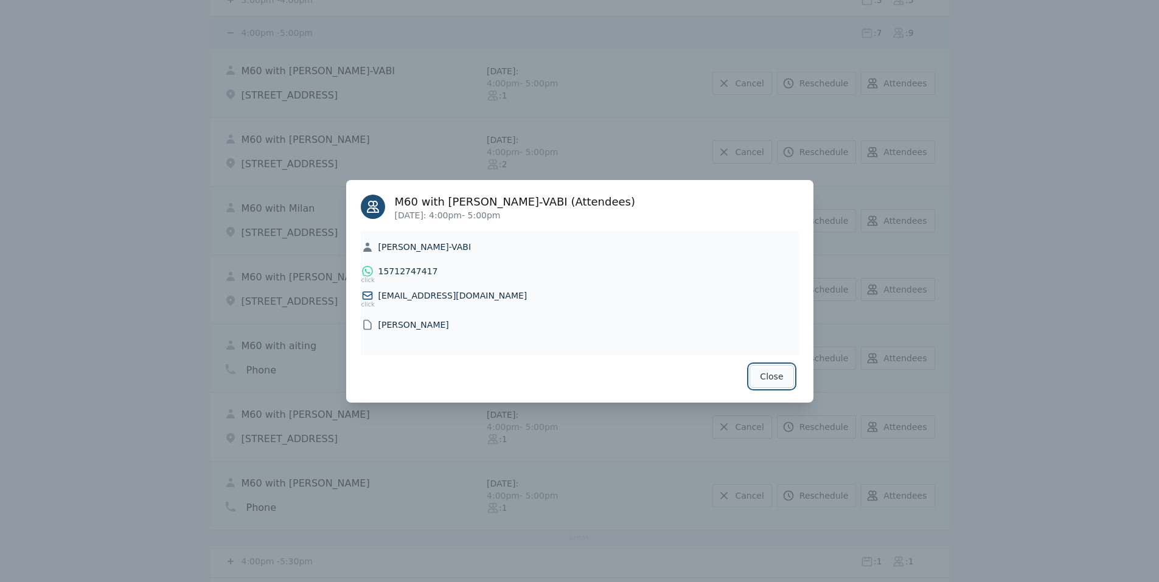
click at [765, 376] on button "Close" at bounding box center [772, 376] width 44 height 23
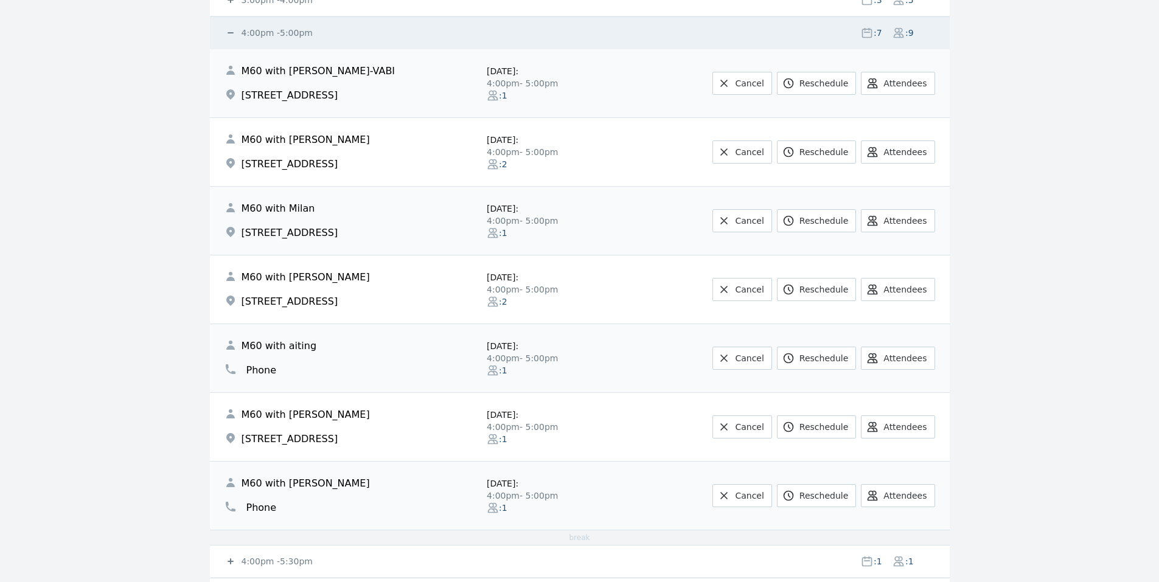
scroll to position [487, 0]
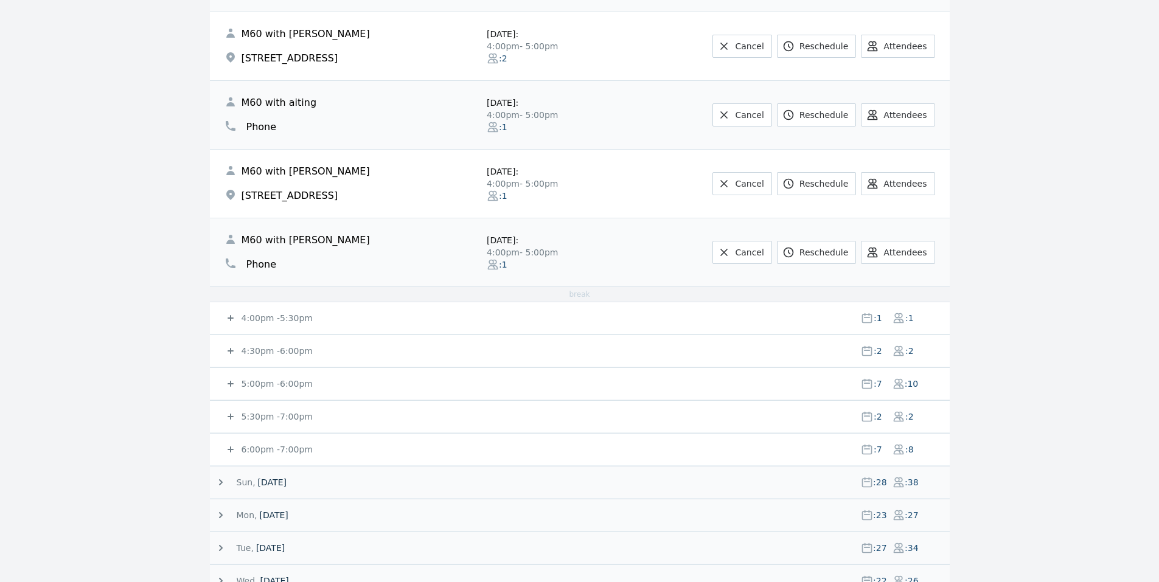
click at [265, 317] on small "4:00pm - 5:30pm" at bounding box center [276, 318] width 74 height 10
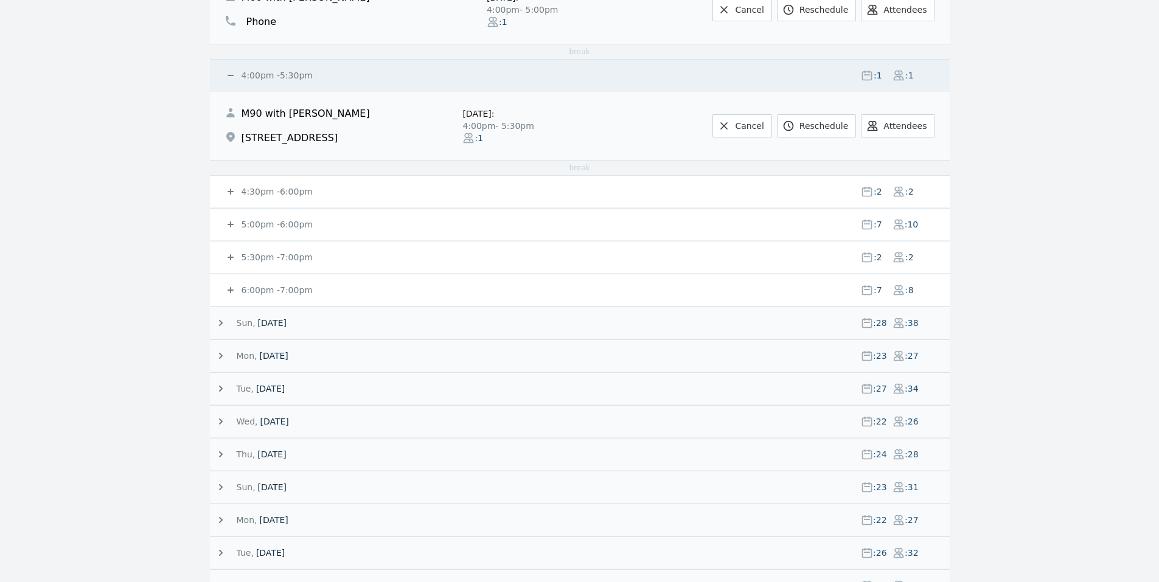
scroll to position [730, 0]
click at [284, 191] on small "4:30pm - 6:00pm" at bounding box center [276, 191] width 74 height 10
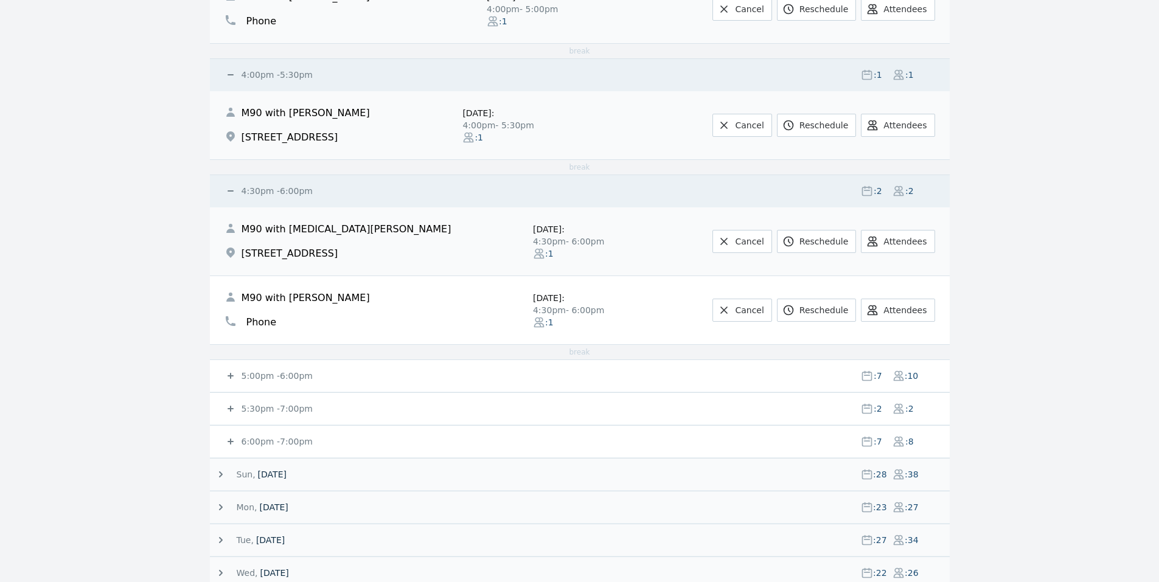
drag, startPoint x: 267, startPoint y: 377, endPoint x: 221, endPoint y: 292, distance: 96.1
click at [267, 377] on small "5:00pm - 6:00pm" at bounding box center [276, 376] width 74 height 10
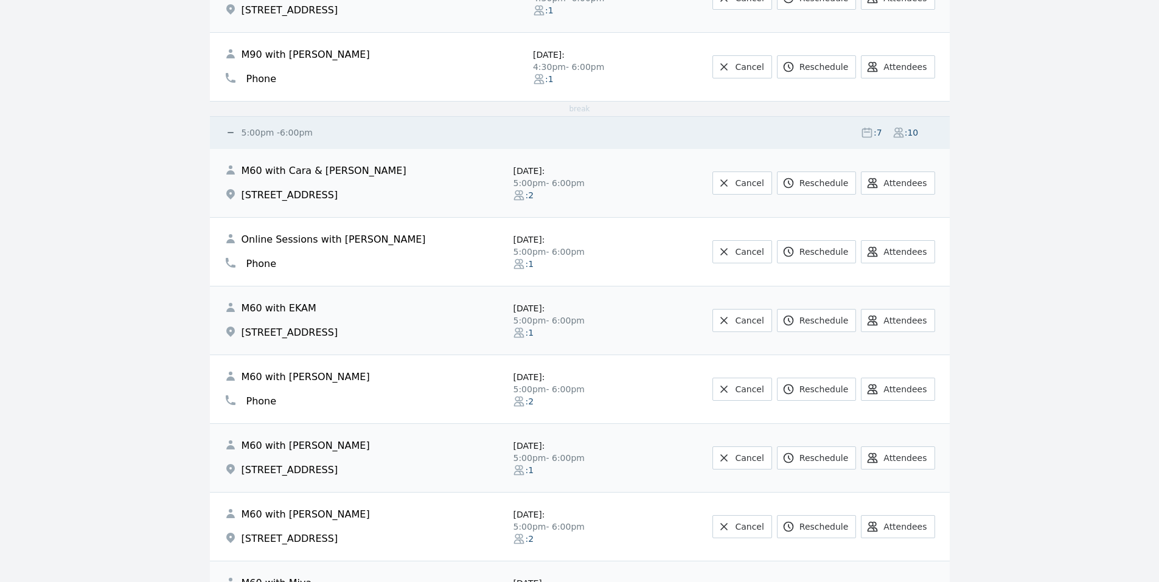
scroll to position [1217, 0]
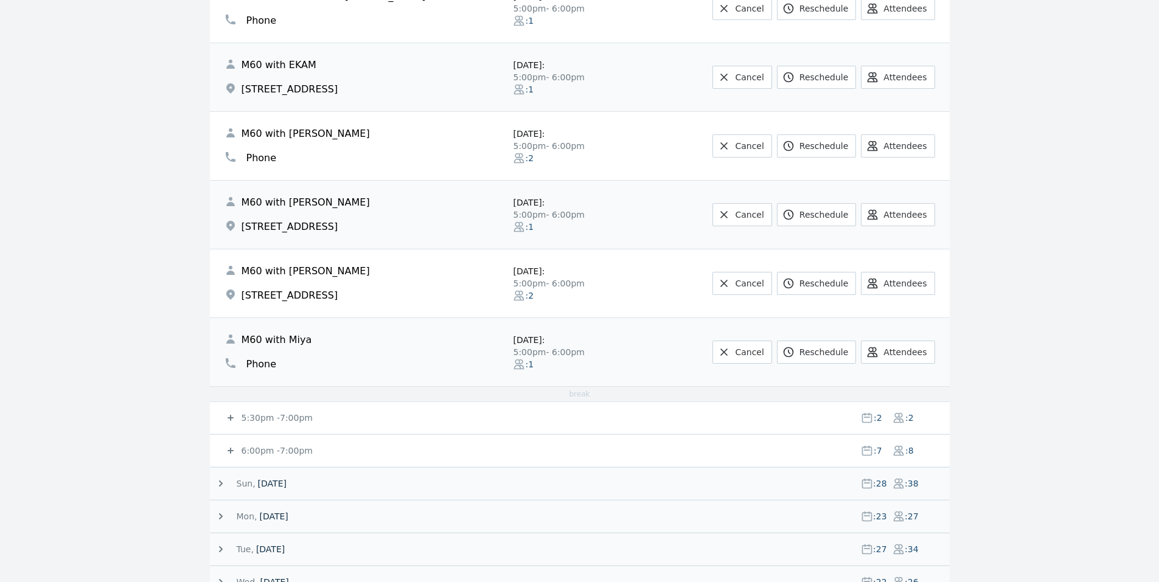
click at [248, 416] on small "5:30pm - 7:00pm" at bounding box center [276, 418] width 74 height 10
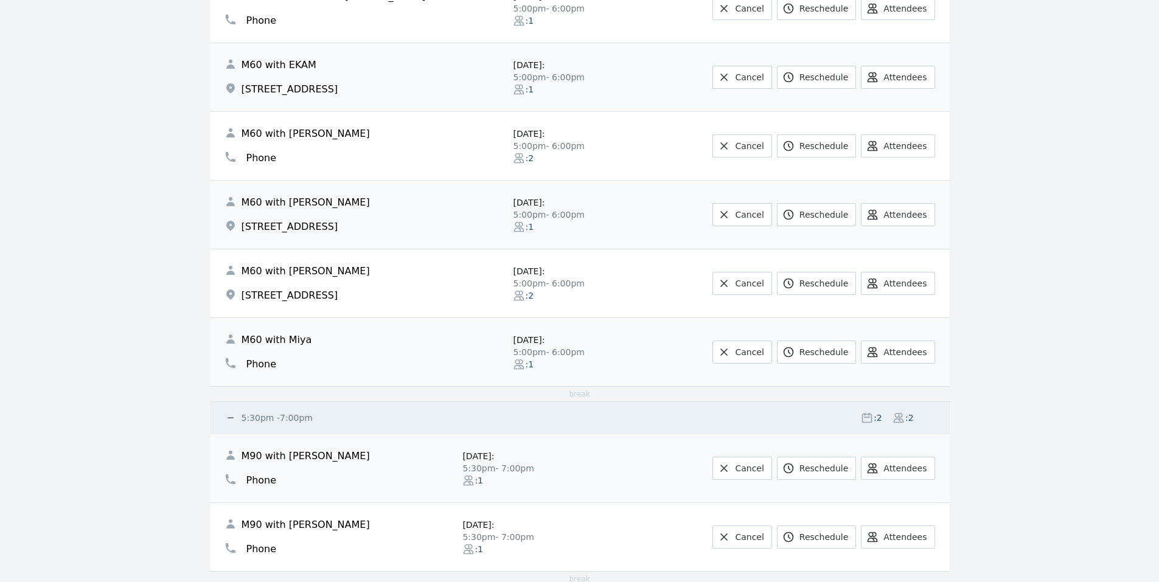
scroll to position [1460, 0]
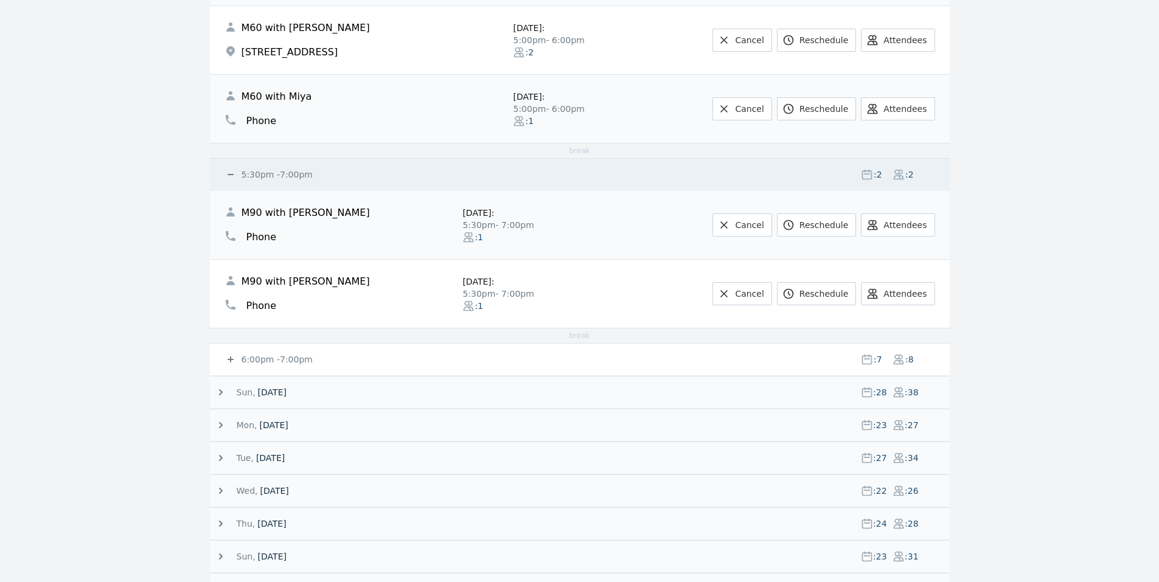
click at [242, 353] on div "6:00pm - 7:00pm : 7 : 8" at bounding box center [587, 360] width 725 height 32
click at [237, 363] on span at bounding box center [232, 360] width 15 height 12
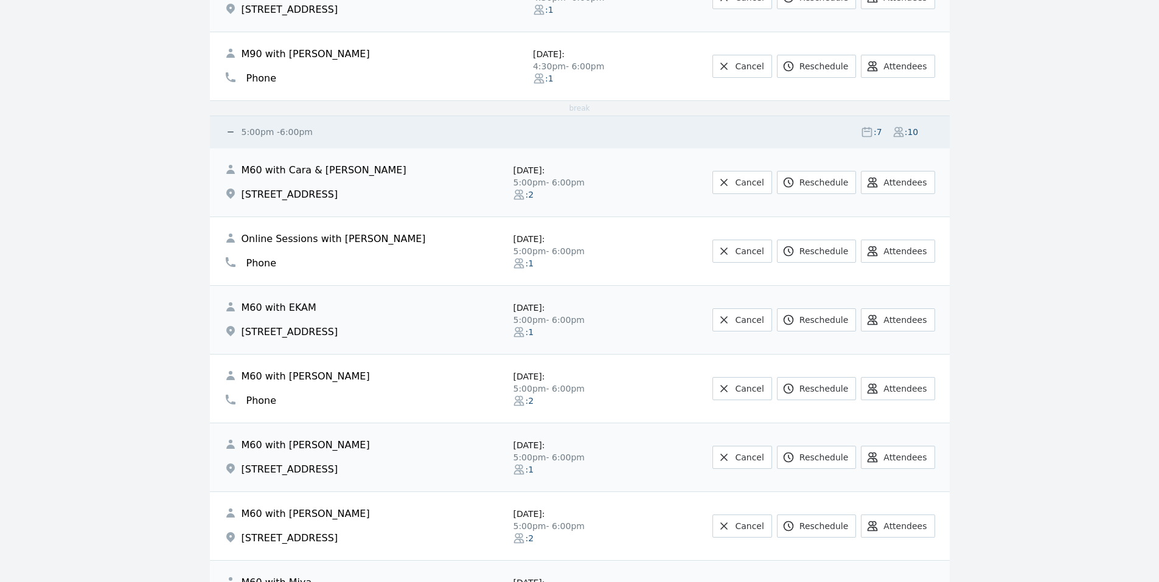
scroll to position [974, 0]
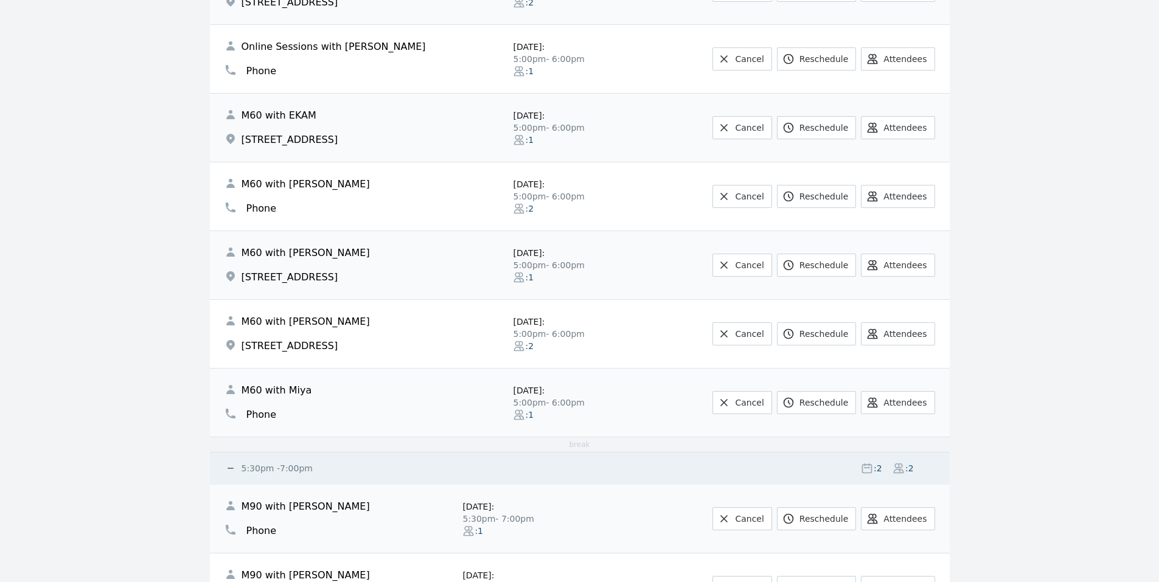
drag, startPoint x: 123, startPoint y: 372, endPoint x: 137, endPoint y: 332, distance: 42.5
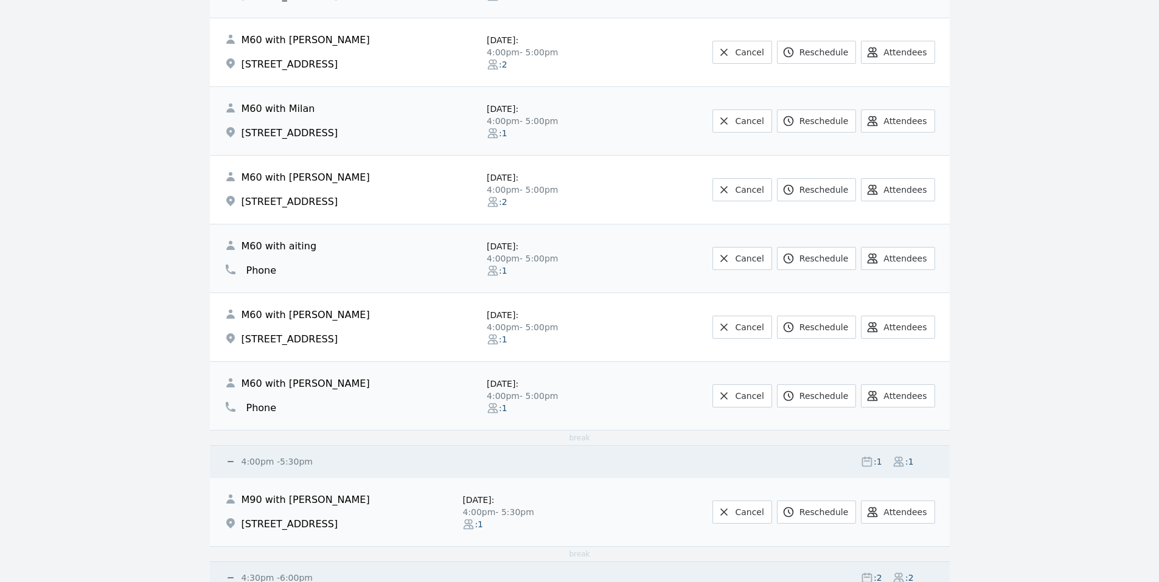
scroll to position [335, 0]
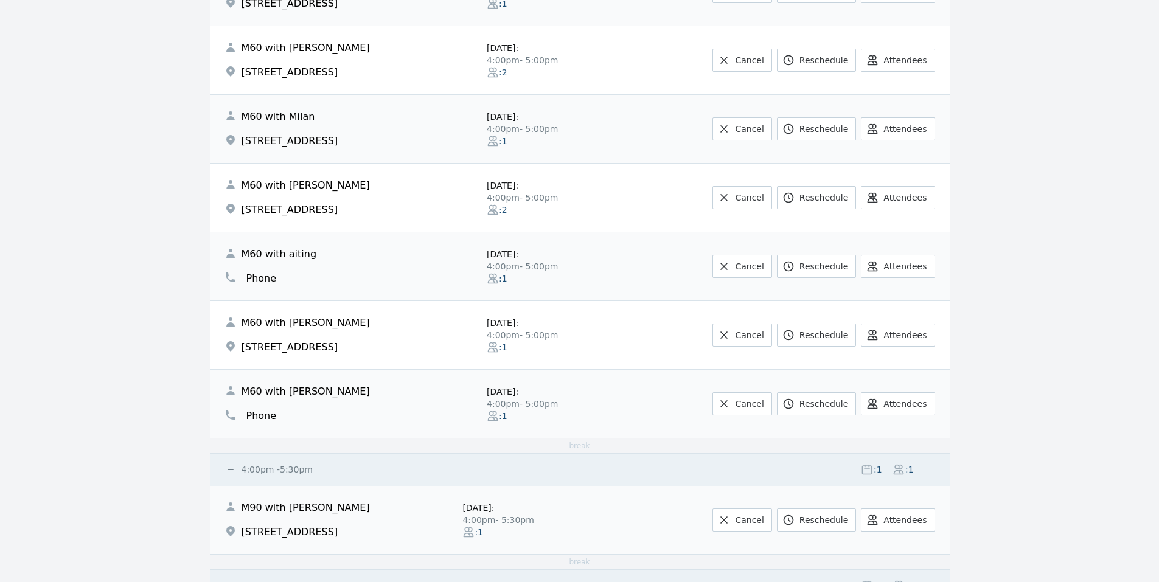
drag, startPoint x: 164, startPoint y: 221, endPoint x: 147, endPoint y: 262, distance: 44.2
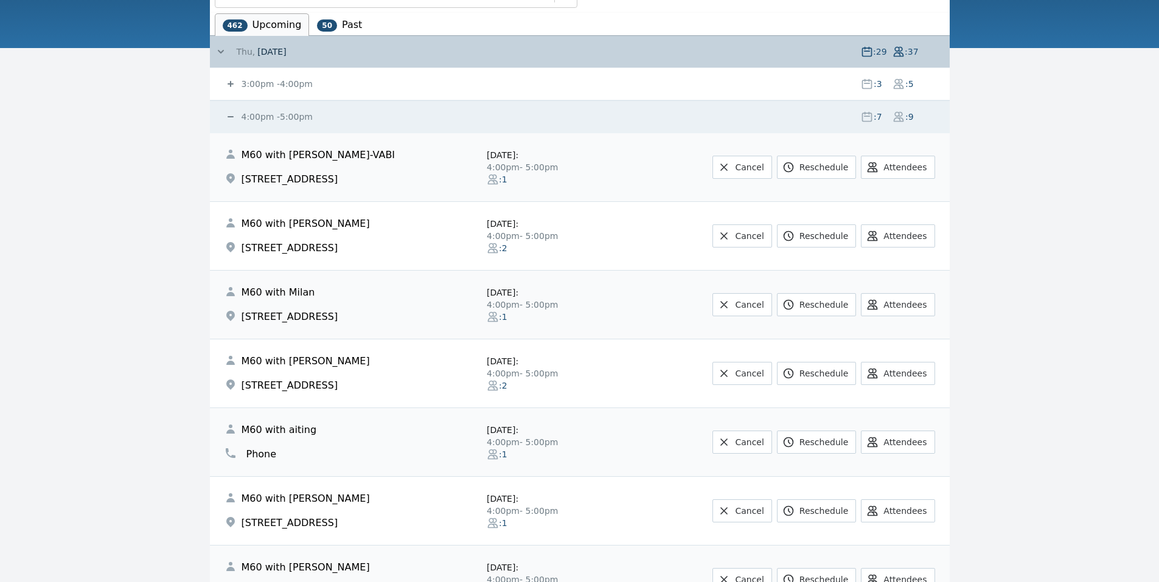
scroll to position [0, 0]
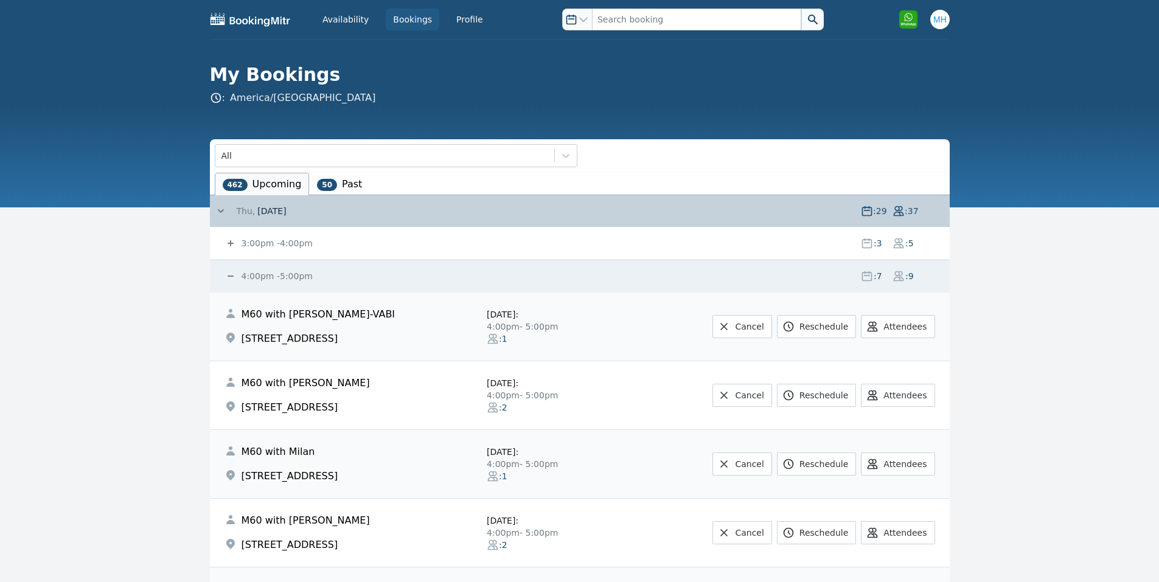
click at [268, 274] on small "4:00pm - 5:00pm" at bounding box center [276, 276] width 74 height 10
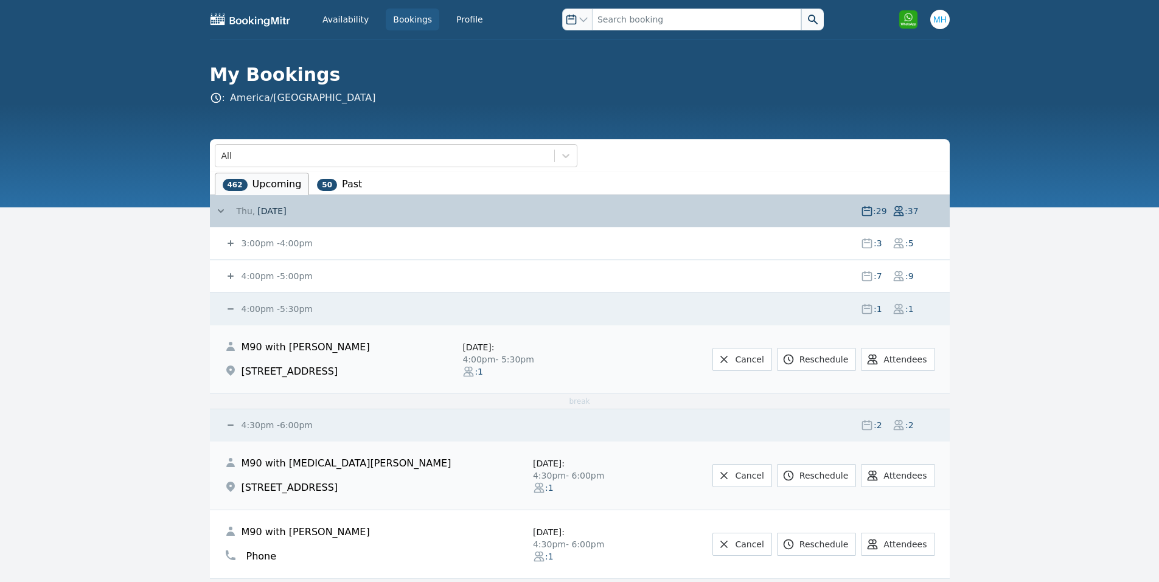
click at [262, 298] on div "4:00pm - 5:30pm : 1 : 1" at bounding box center [587, 309] width 725 height 32
drag, startPoint x: 264, startPoint y: 305, endPoint x: 276, endPoint y: 355, distance: 51.2
click at [265, 306] on small "4:00pm - 5:30pm" at bounding box center [276, 309] width 74 height 10
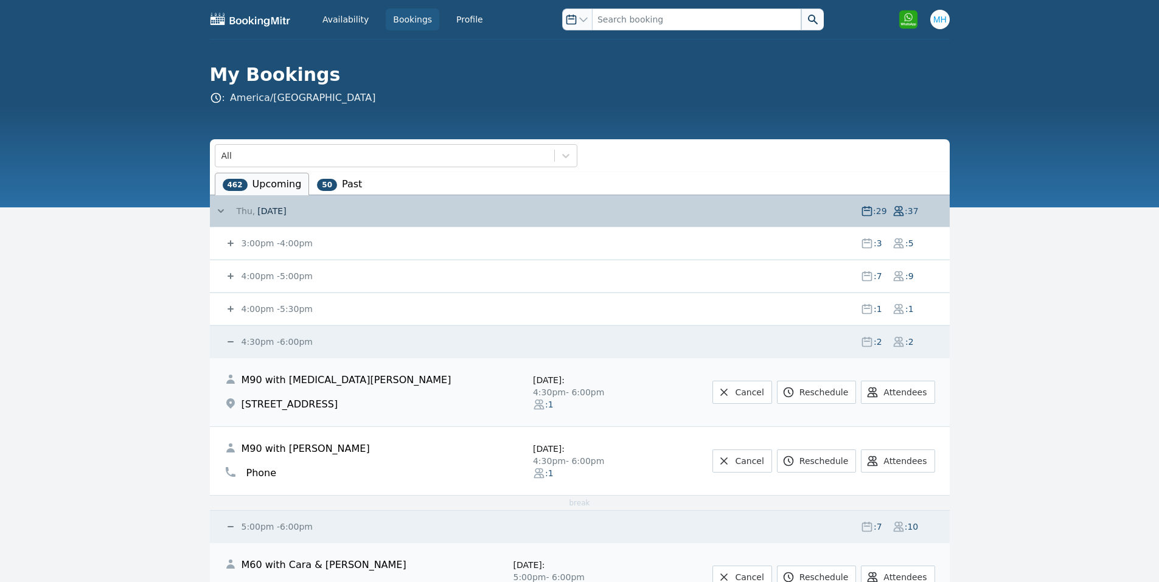
click at [271, 333] on div "4:30pm - 6:00pm : 2 : 2" at bounding box center [587, 342] width 725 height 32
click at [273, 344] on small "4:30pm - 6:00pm" at bounding box center [276, 342] width 74 height 10
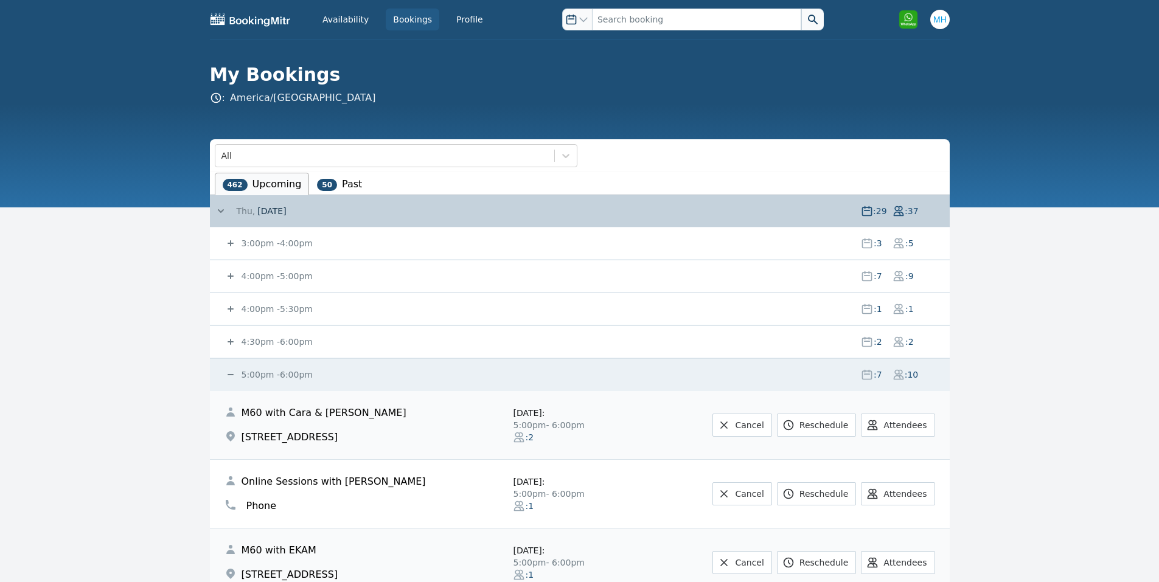
click at [281, 368] on div "5:00pm - 6:00pm : 7 : 10" at bounding box center [587, 375] width 725 height 32
click at [283, 374] on small "5:00pm - 6:00pm" at bounding box center [276, 375] width 74 height 10
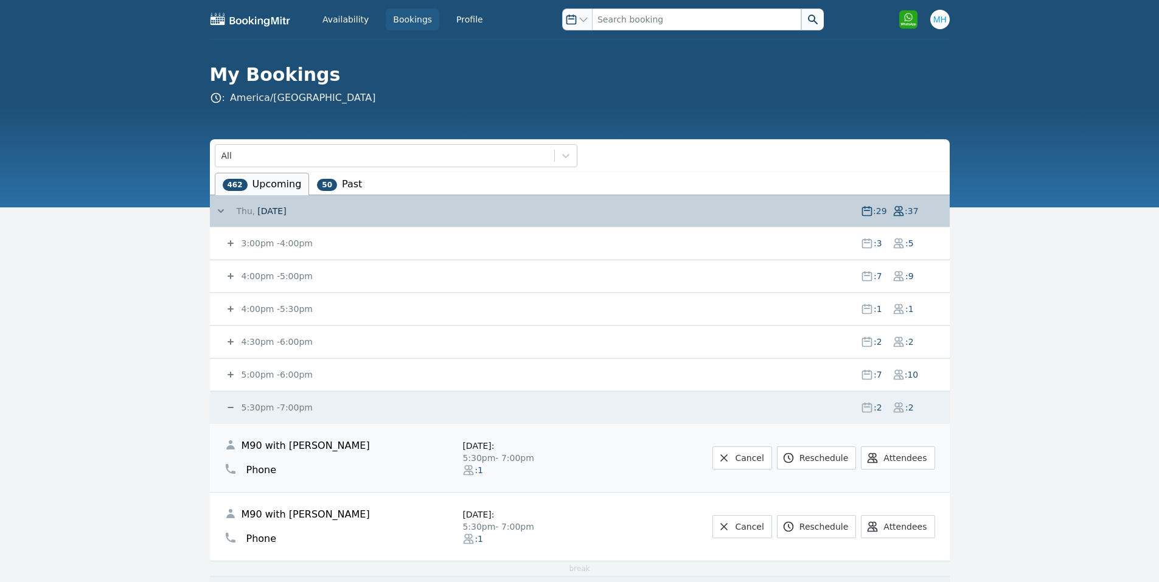
click at [285, 403] on small "5:30pm - 7:00pm" at bounding box center [276, 408] width 74 height 10
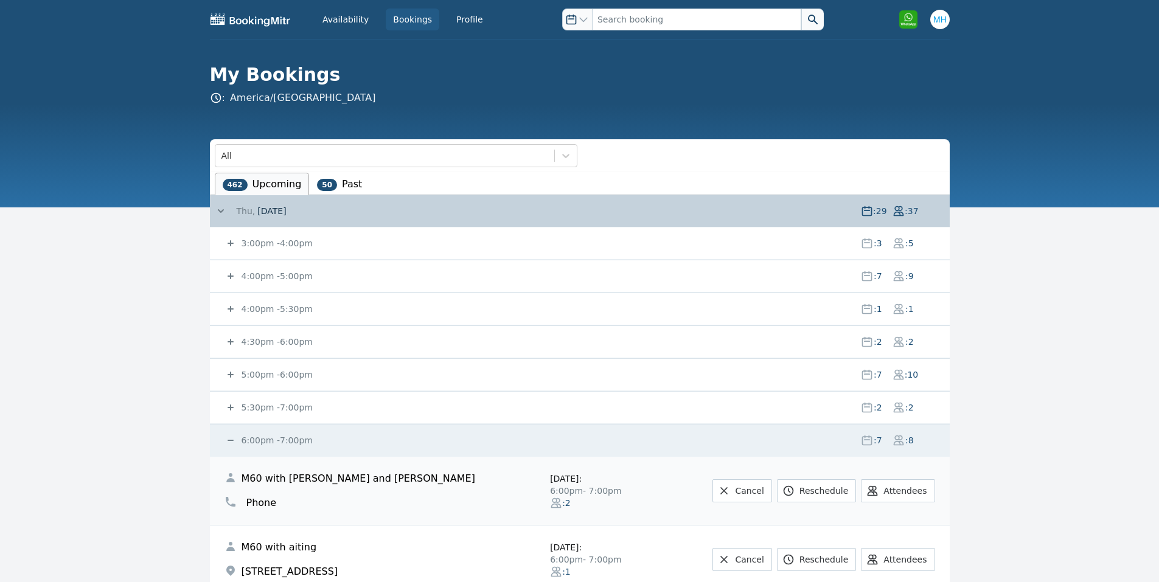
click at [280, 434] on div "6:00pm - 7:00pm : 7 : 8" at bounding box center [587, 441] width 725 height 32
click at [280, 438] on small "6:00pm - 7:00pm" at bounding box center [276, 441] width 74 height 10
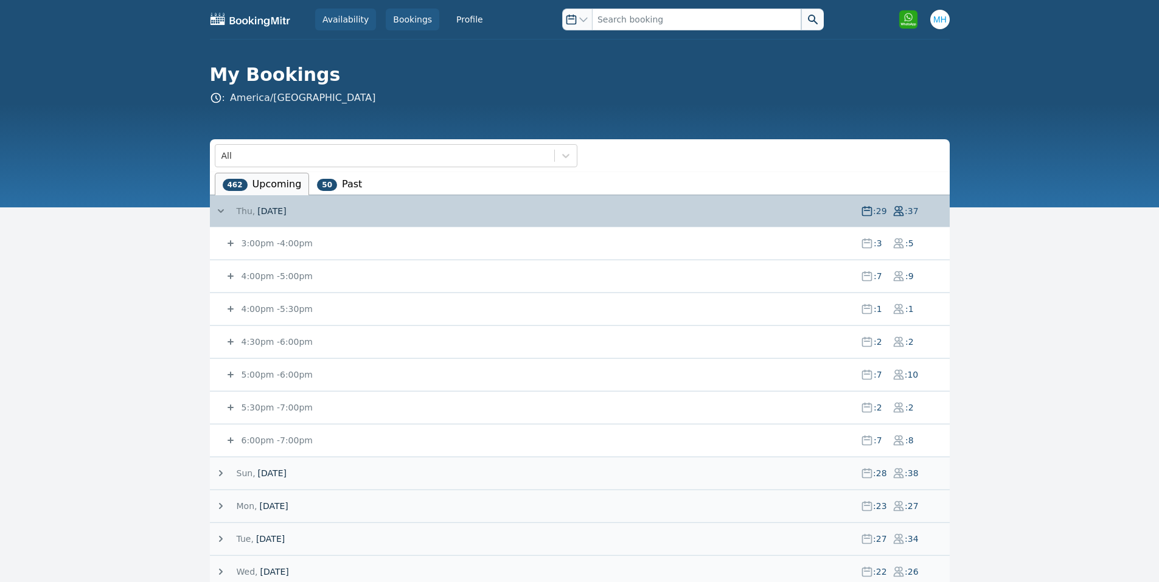
click at [357, 18] on link "Availability" at bounding box center [345, 20] width 61 height 22
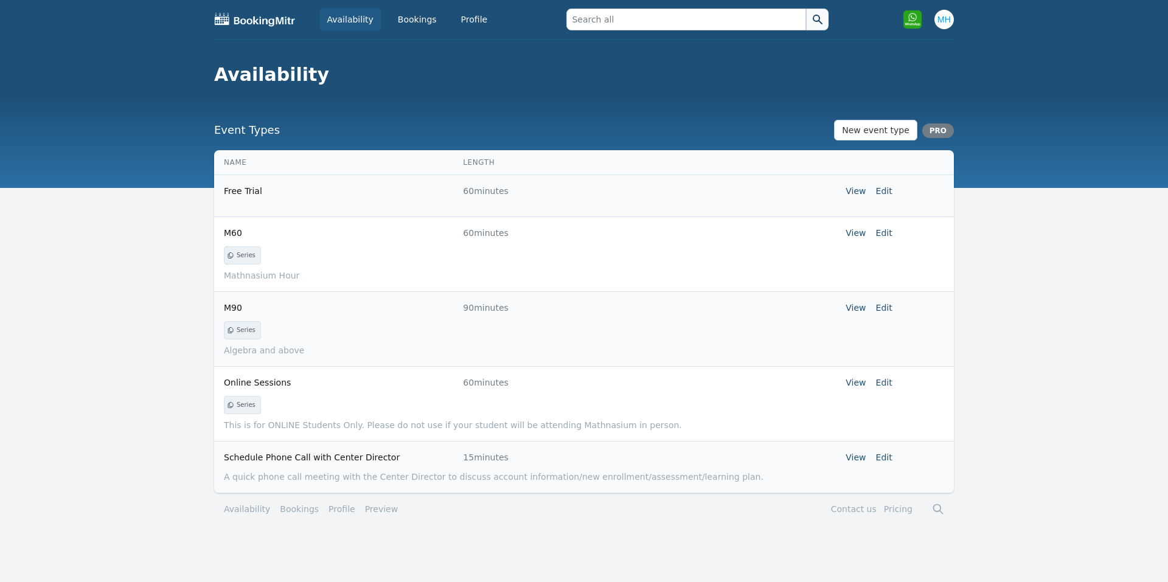
click at [893, 382] on tr "Online Sessions 60 minutes View Edit" at bounding box center [584, 382] width 740 height 32
click at [890, 387] on link "Edit" at bounding box center [884, 383] width 16 height 10
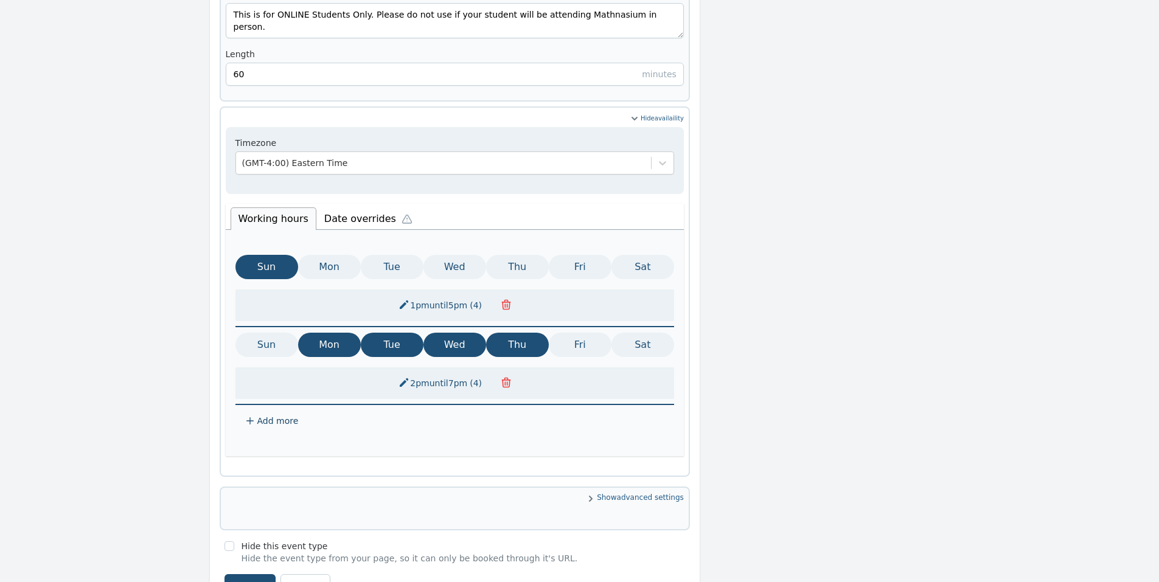
scroll to position [582, 0]
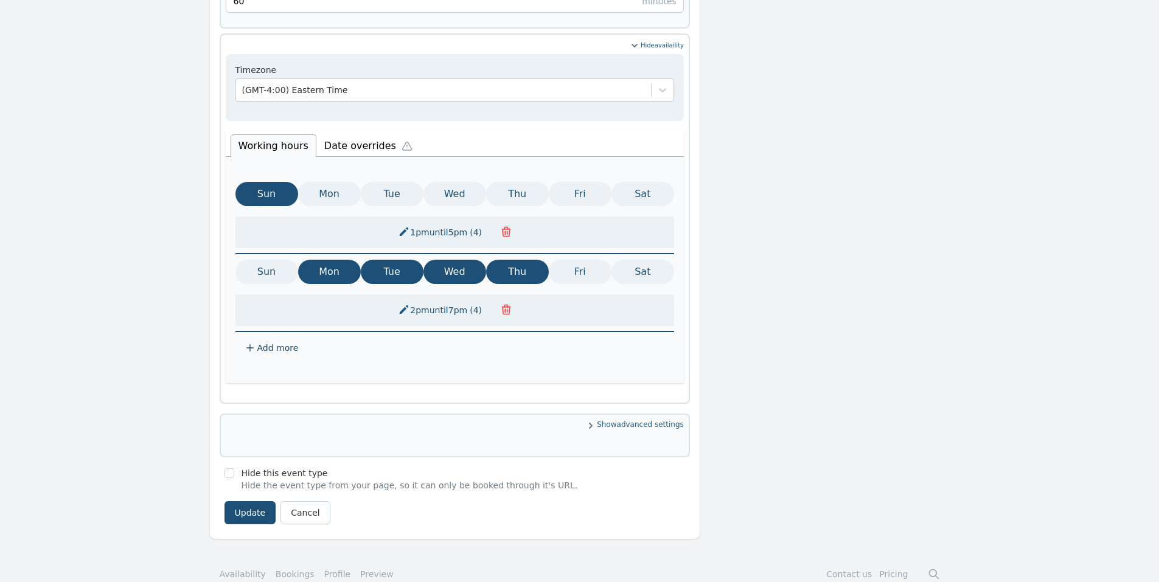
click at [356, 131] on li "Date overrides" at bounding box center [371, 144] width 110 height 26
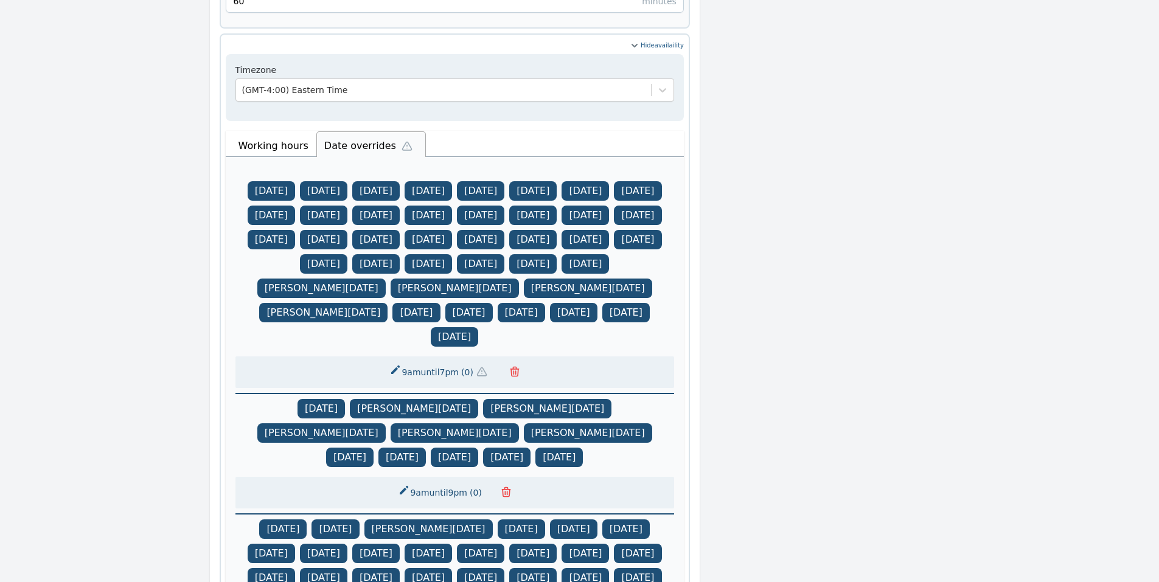
scroll to position [1196, 0]
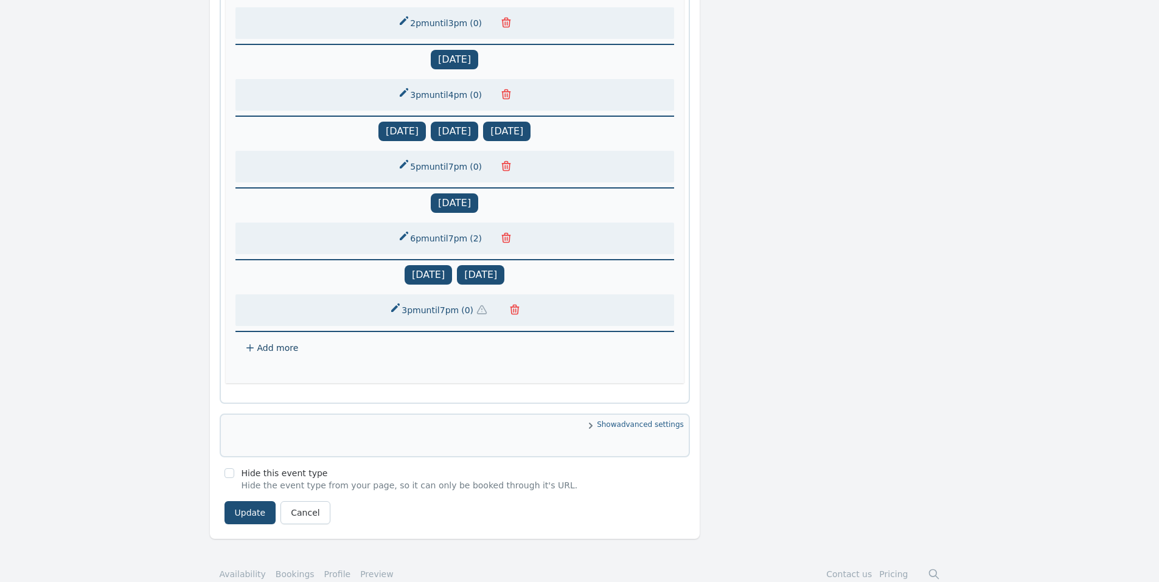
click at [461, 304] on span "( 0 )" at bounding box center [467, 310] width 17 height 12
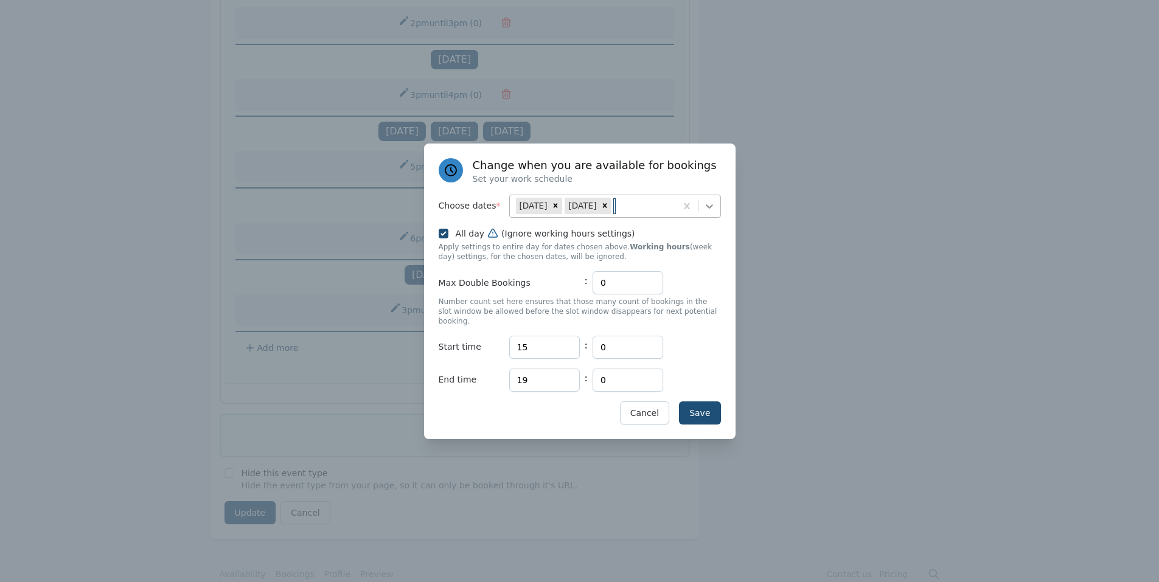
click at [714, 212] on icon at bounding box center [709, 206] width 12 height 12
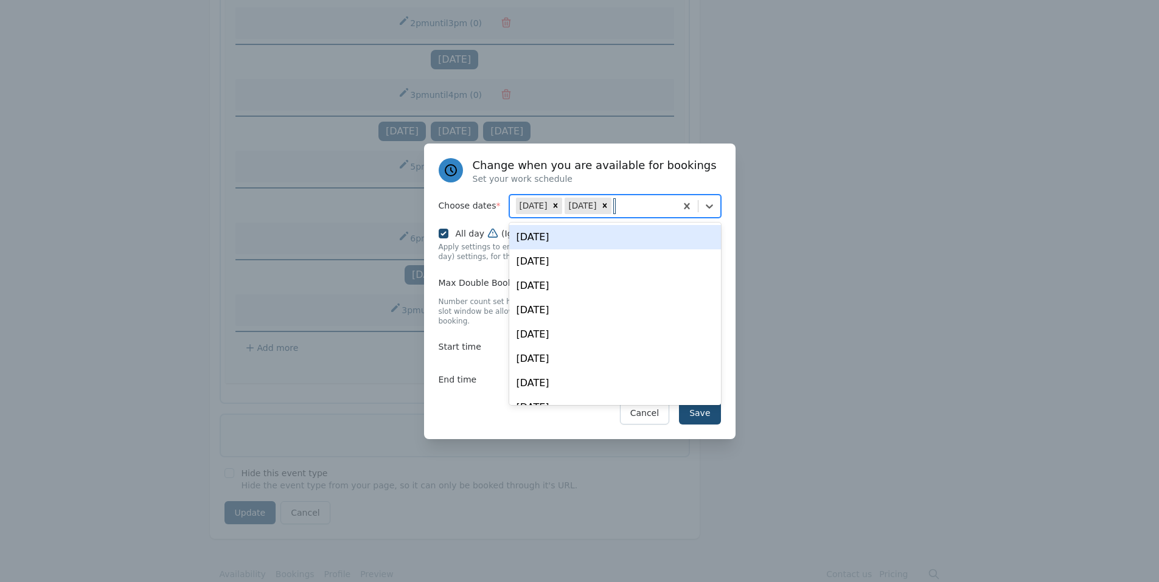
click at [593, 242] on div "[DATE]" at bounding box center [615, 237] width 212 height 24
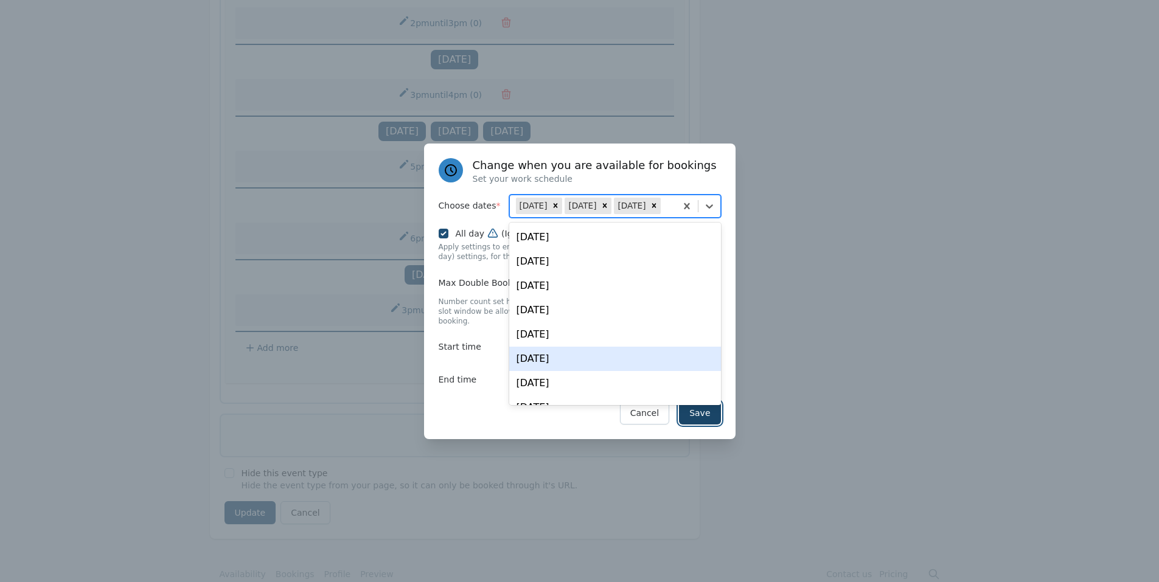
click at [707, 418] on button "Save" at bounding box center [699, 413] width 41 height 23
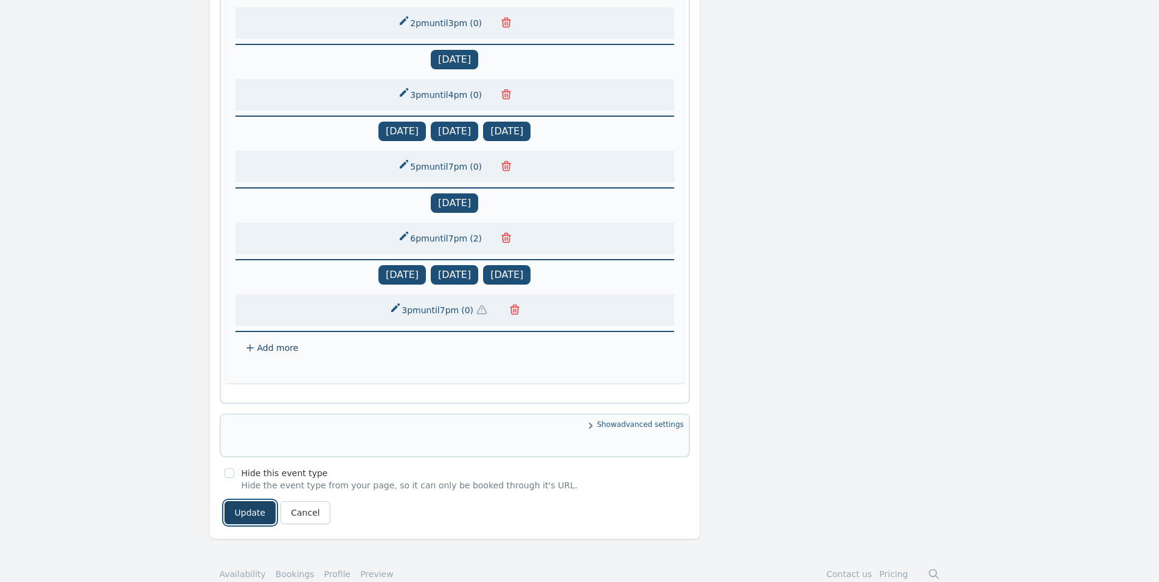
click at [249, 502] on button "Update" at bounding box center [251, 512] width 52 height 23
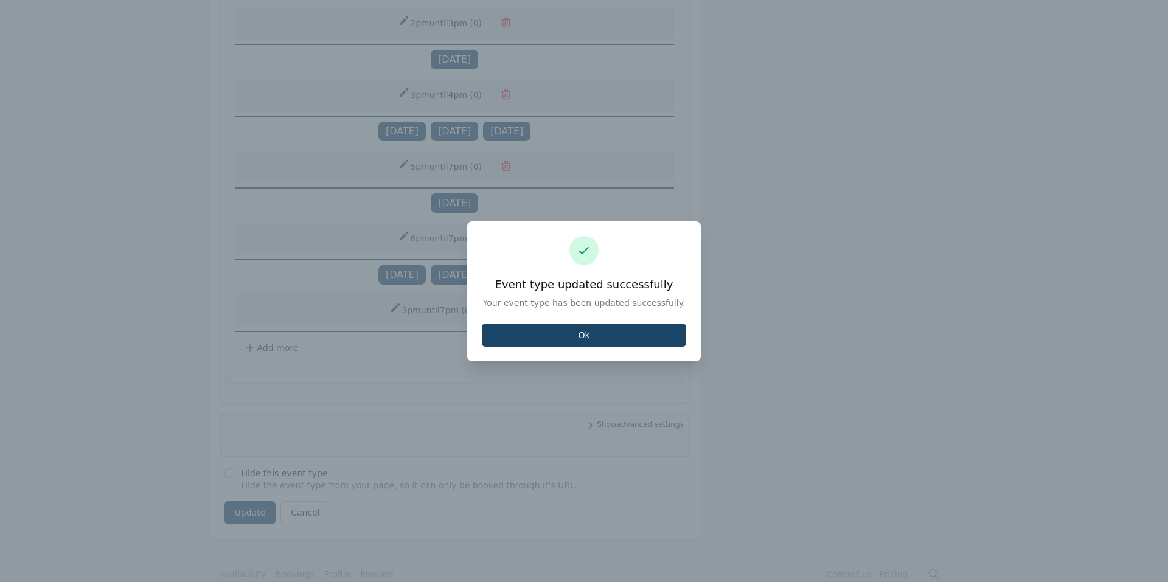
click at [656, 329] on button "Ok" at bounding box center [584, 335] width 204 height 23
